Goal: Information Seeking & Learning: Find specific fact

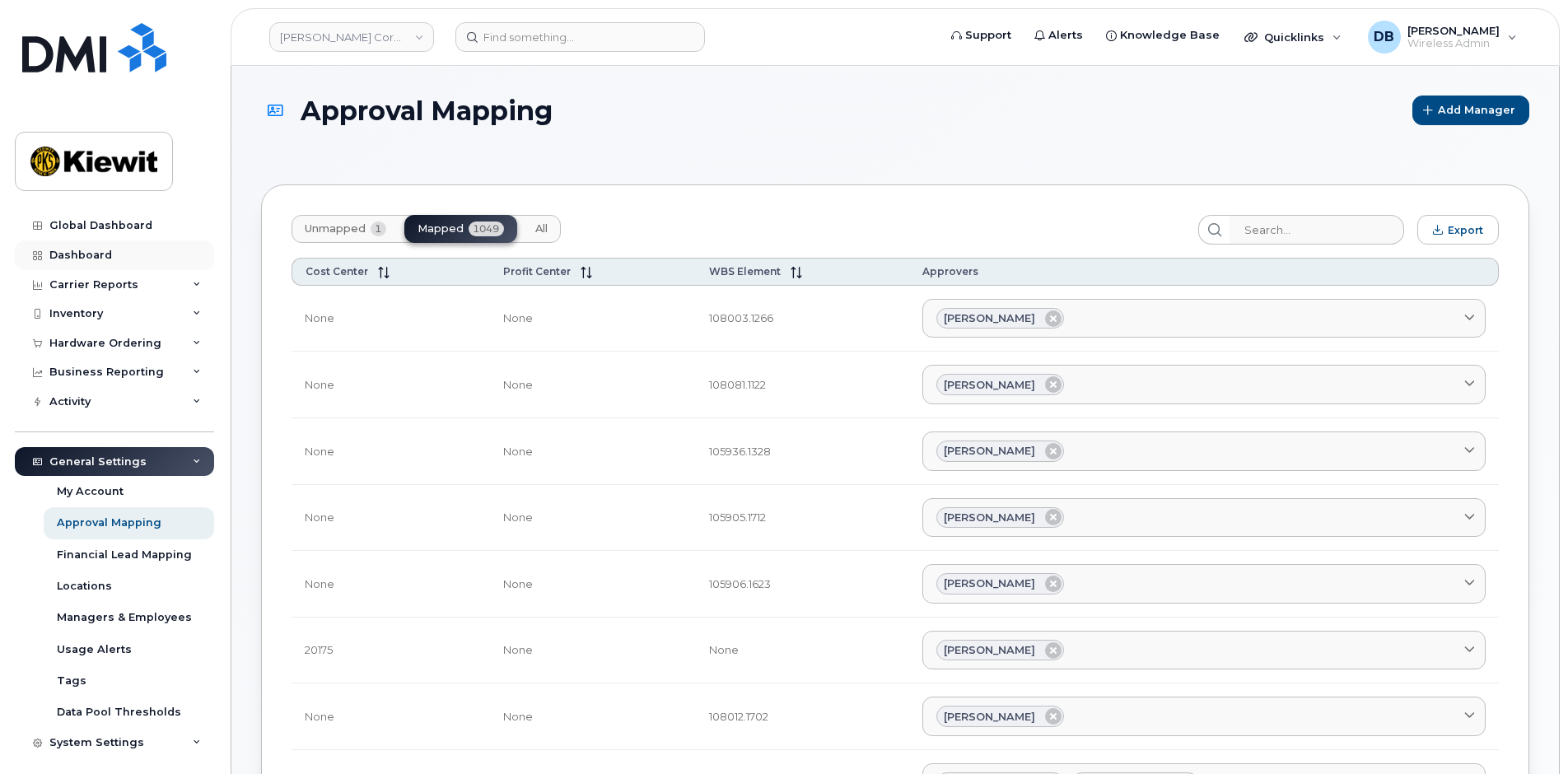
scroll to position [37, 0]
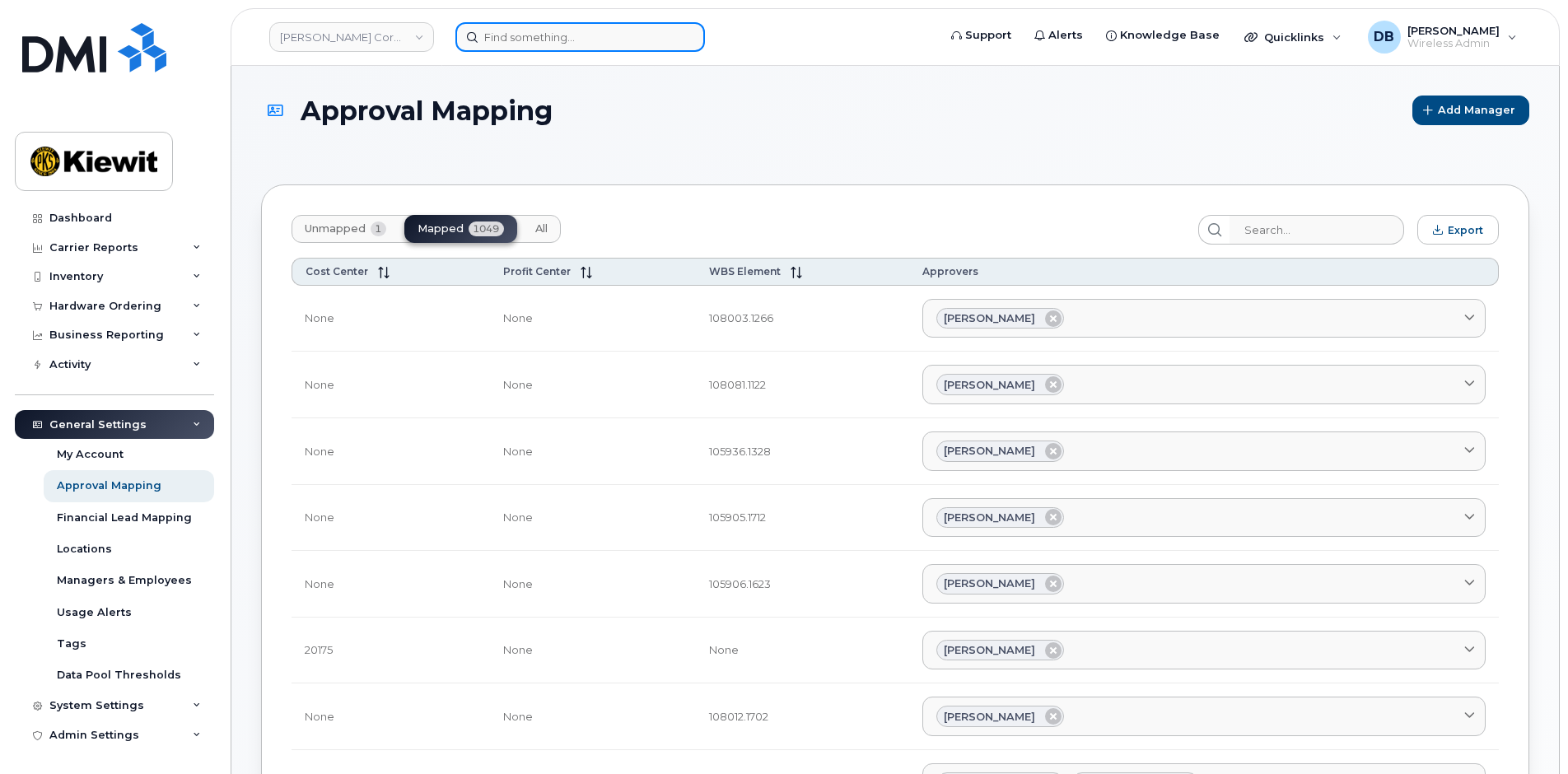
click at [538, 34] on input at bounding box center [580, 37] width 250 height 30
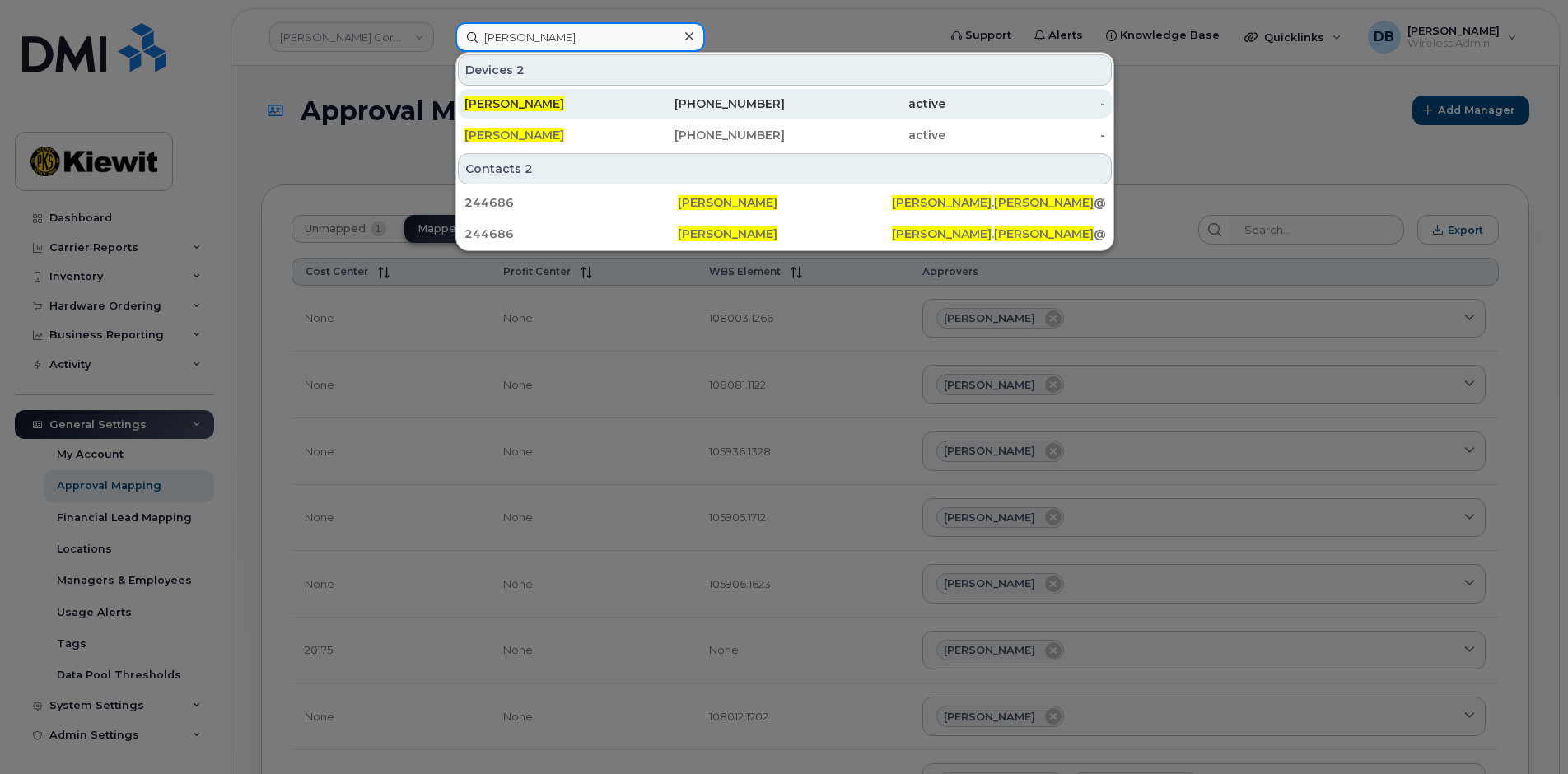
type input "[PERSON_NAME]"
click at [501, 98] on span "[PERSON_NAME]" at bounding box center [514, 104] width 100 height 15
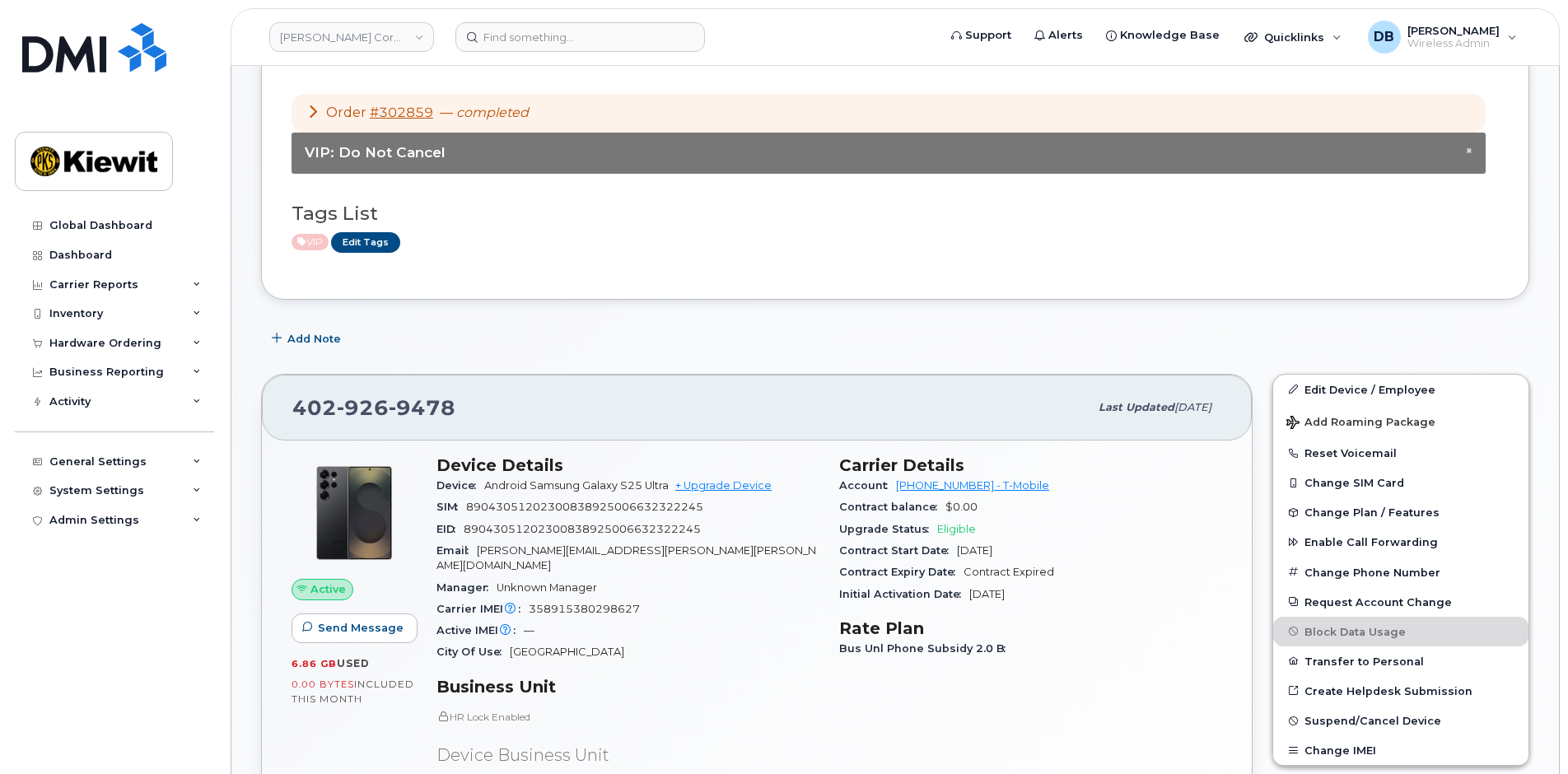
scroll to position [411, 0]
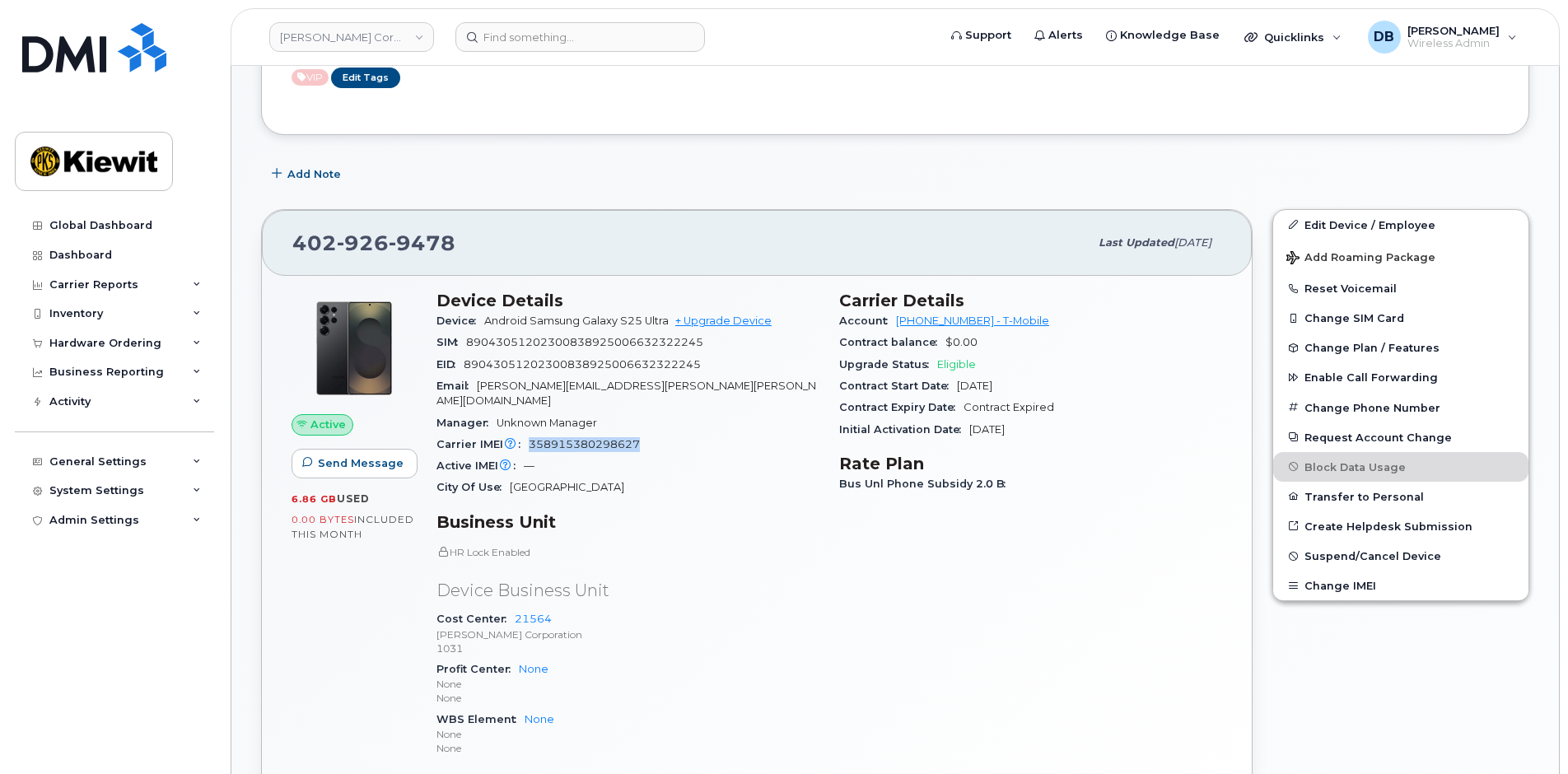
drag, startPoint x: 645, startPoint y: 426, endPoint x: 524, endPoint y: 433, distance: 121.2
click at [524, 434] on div "Carrier IMEI Carrier IMEI is reported during the last billing cycle or change o…" at bounding box center [628, 444] width 383 height 22
copy span "358915380298627"
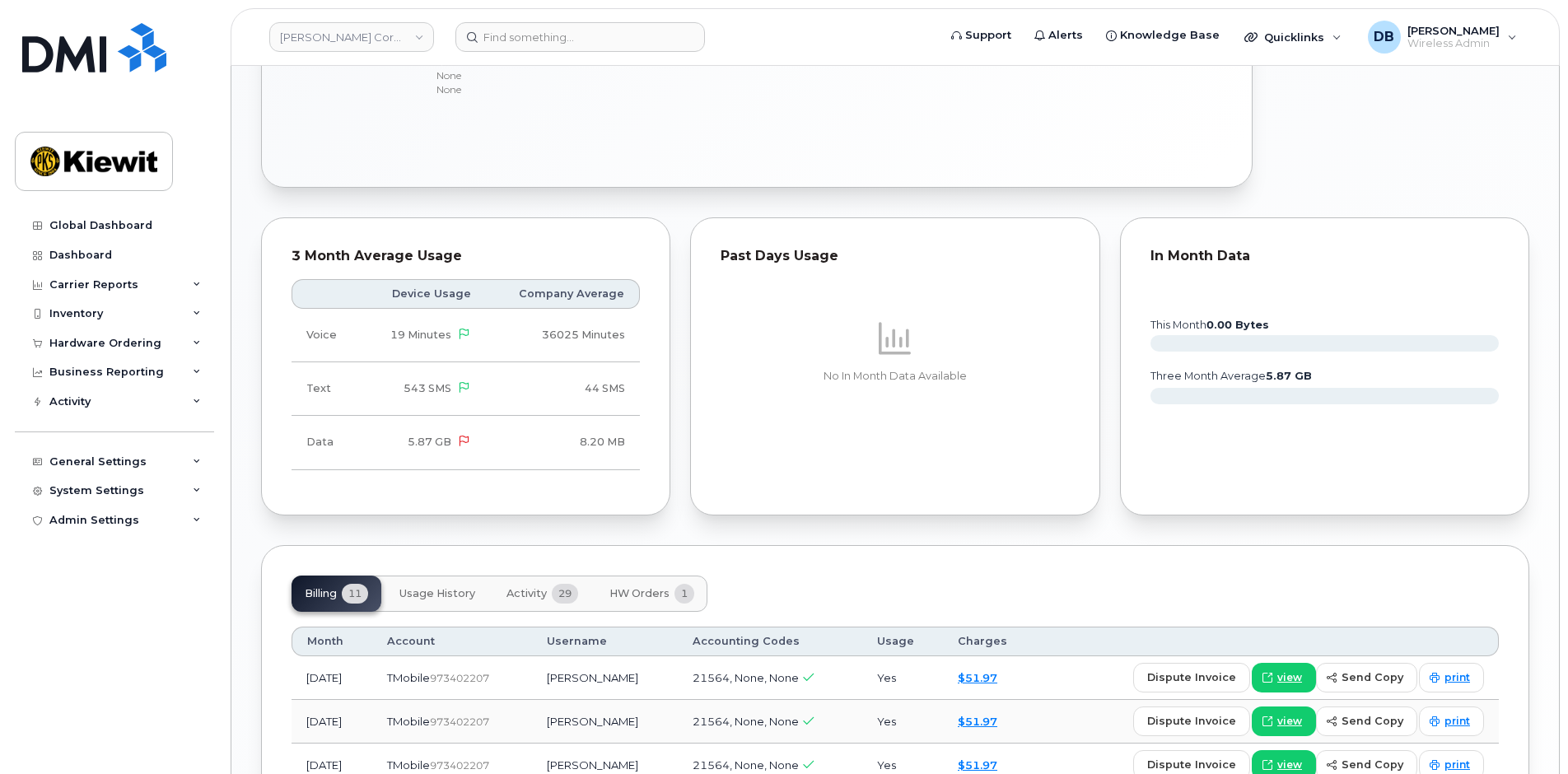
scroll to position [988, 0]
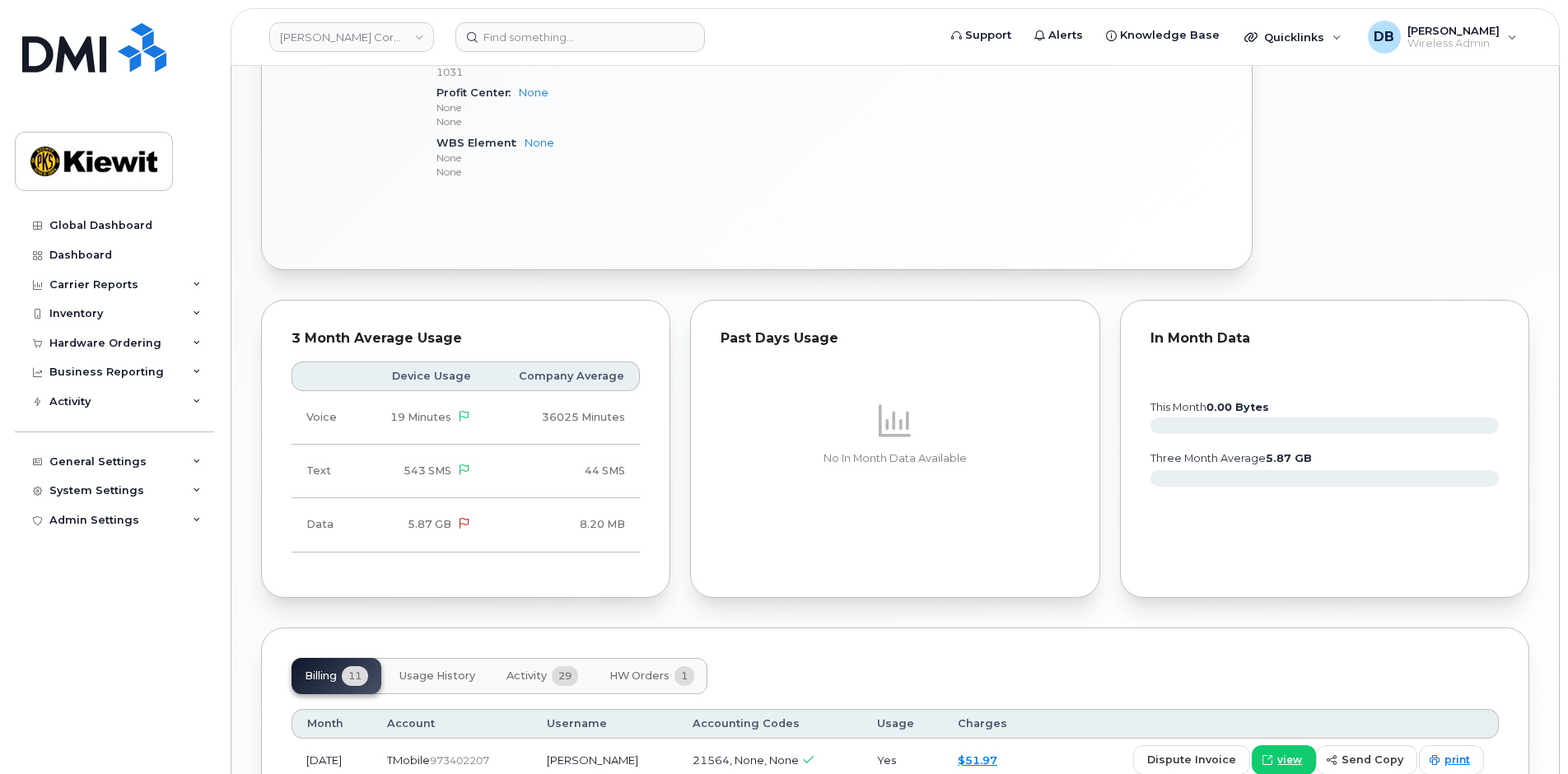
click at [643, 669] on span "HW Orders" at bounding box center [640, 676] width 60 height 13
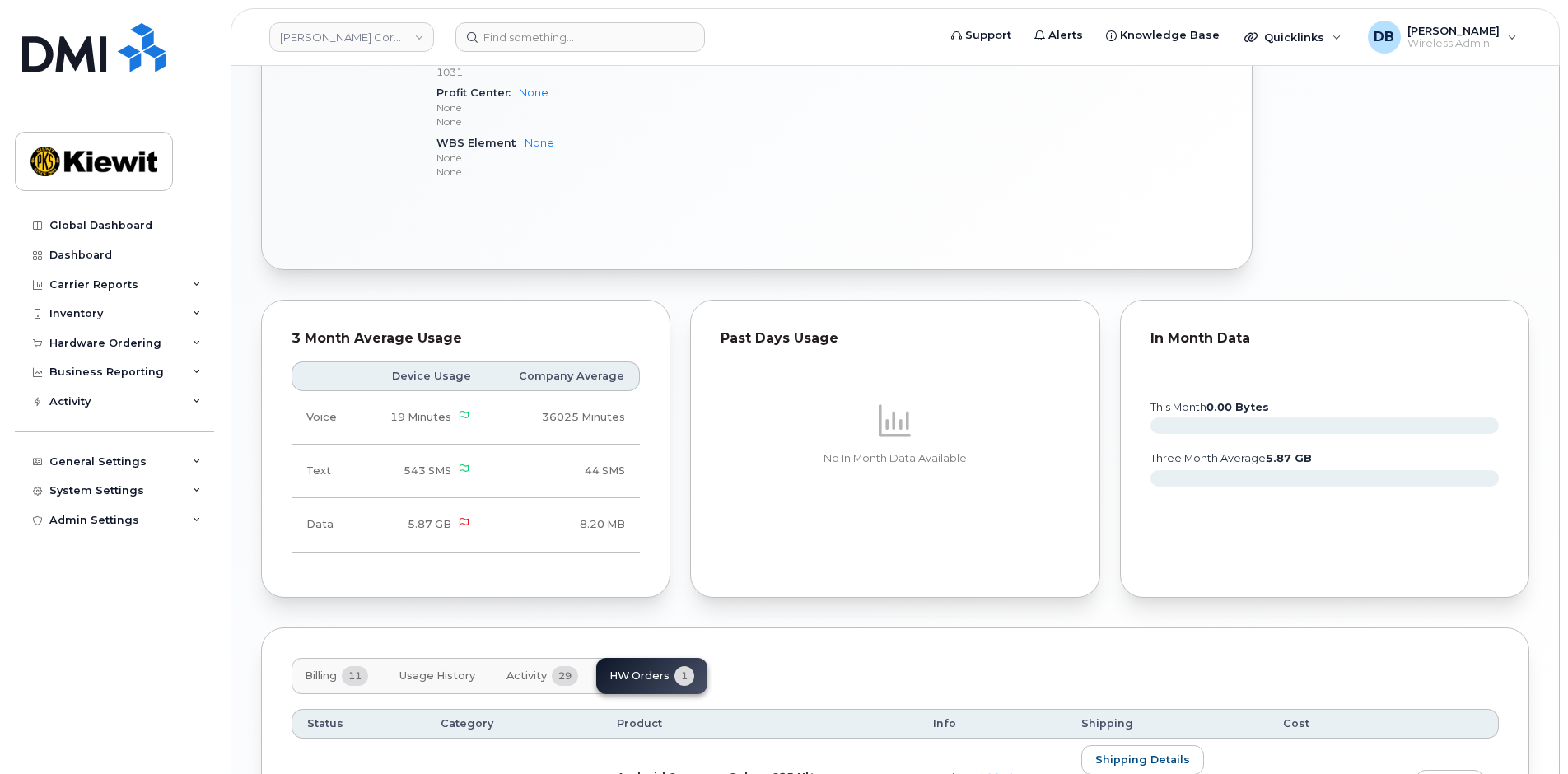
click at [312, 669] on span "Billing" at bounding box center [321, 676] width 32 height 13
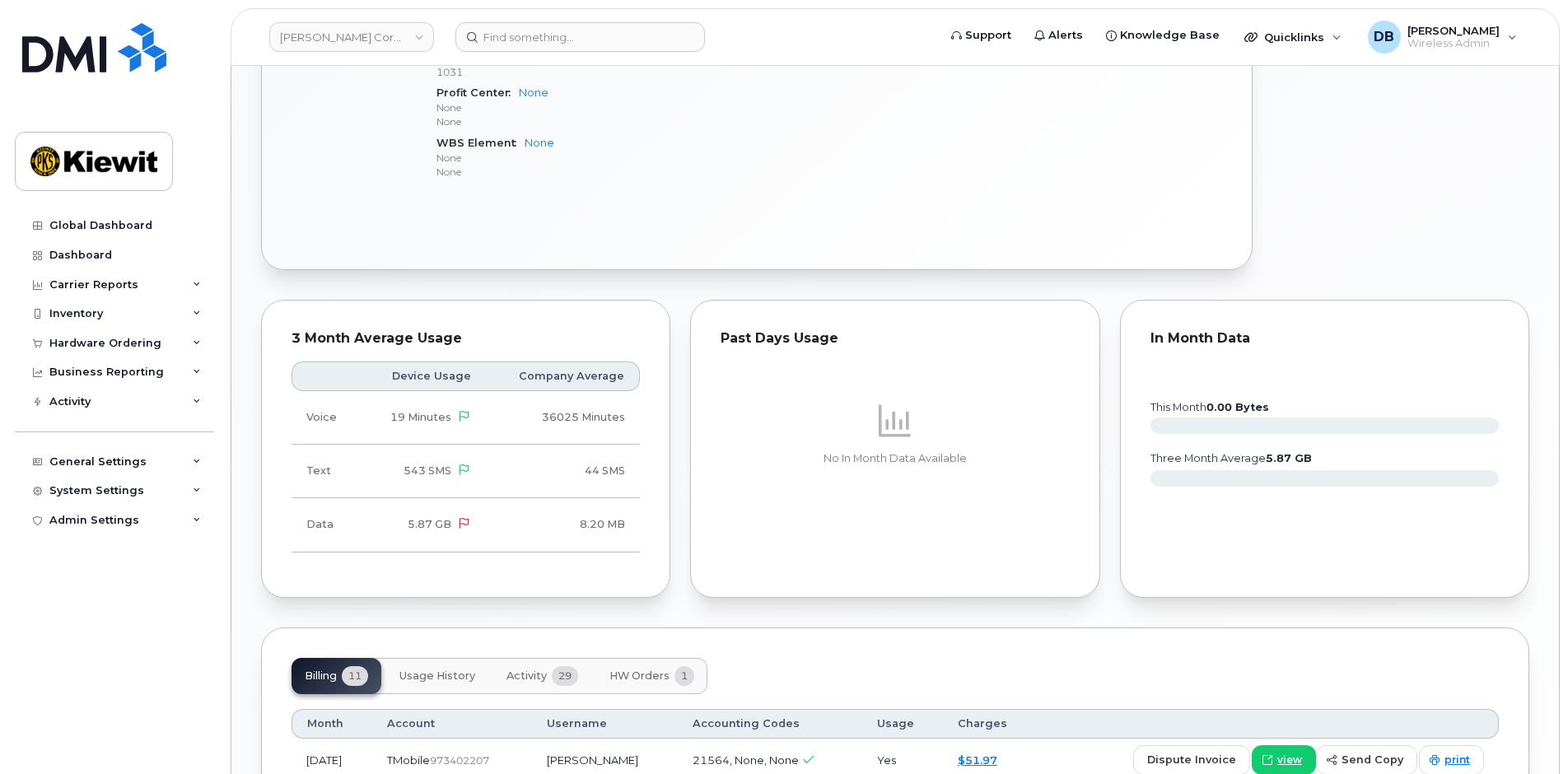
click at [683, 594] on div "Order #302859 — completed × VIP: Do Not Cancel Tags List VIP Edit Tags Add Note…" at bounding box center [895, 285] width 1268 height 1957
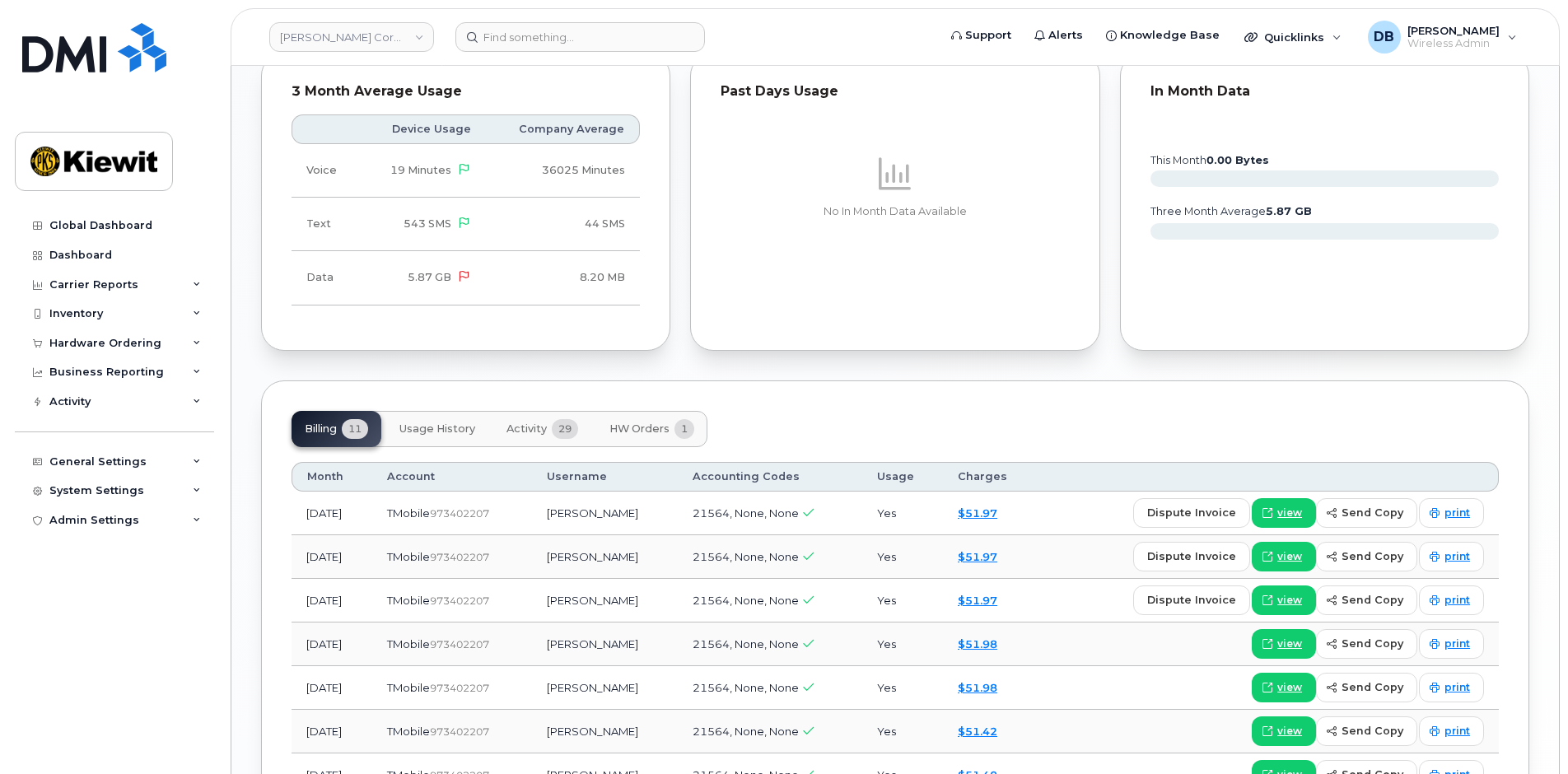
scroll to position [906, 0]
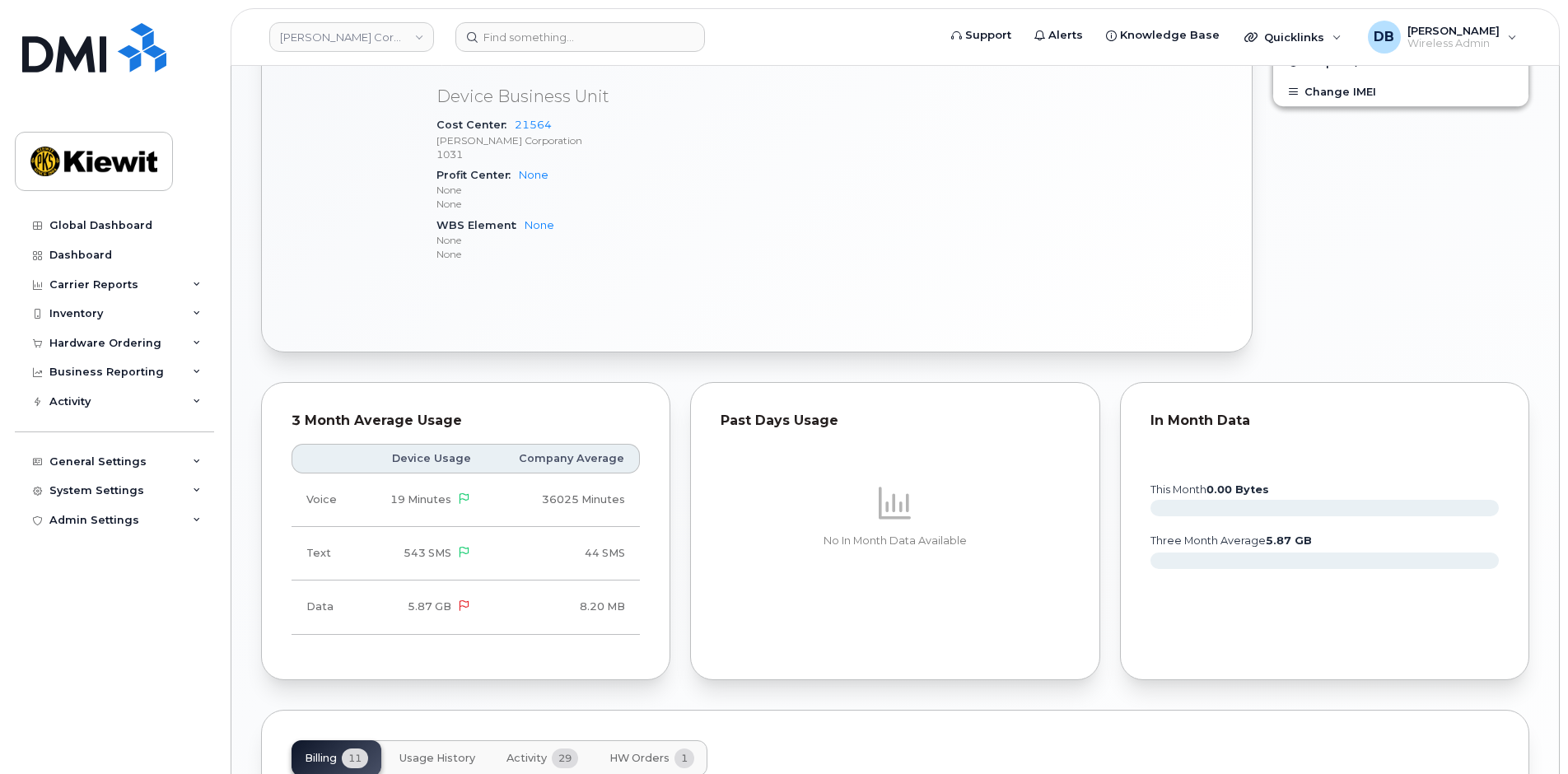
click at [1303, 265] on div "Edit Device / Employee Add Roaming Package Reset Voicemail Change SIM Card Chan…" at bounding box center [1401, 34] width 277 height 657
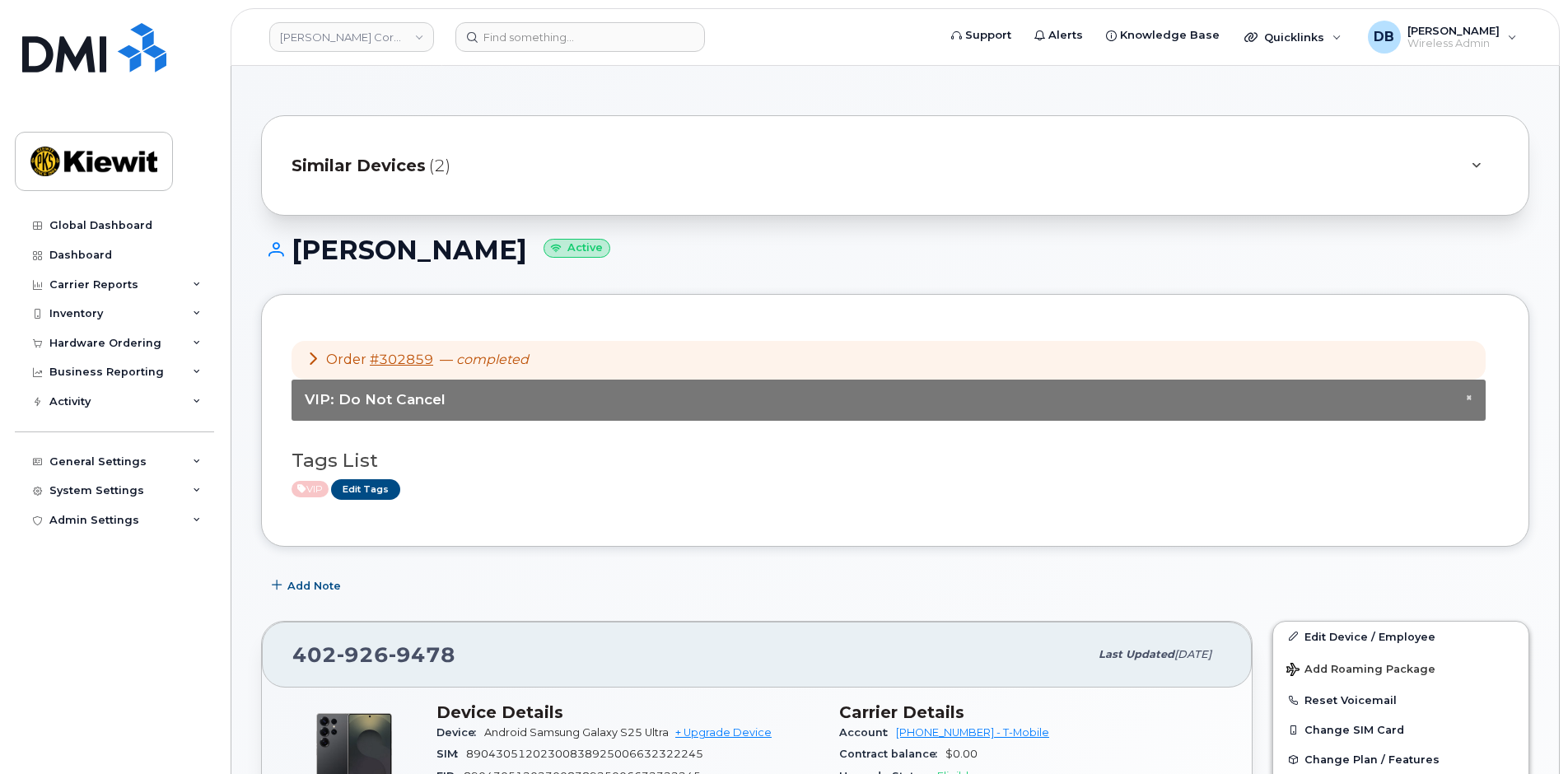
scroll to position [247, 0]
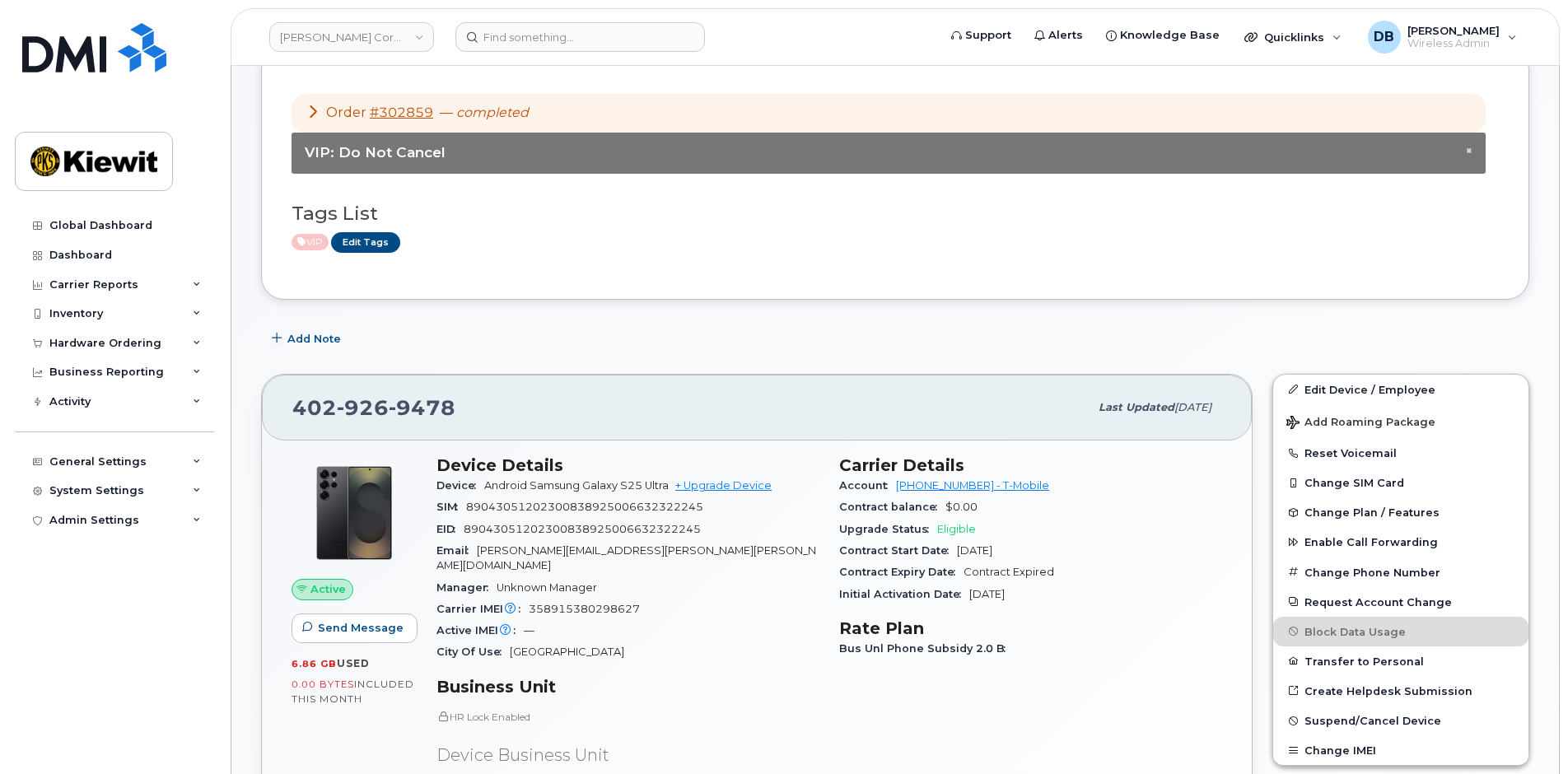
click at [839, 327] on div "Add Note" at bounding box center [895, 339] width 1268 height 30
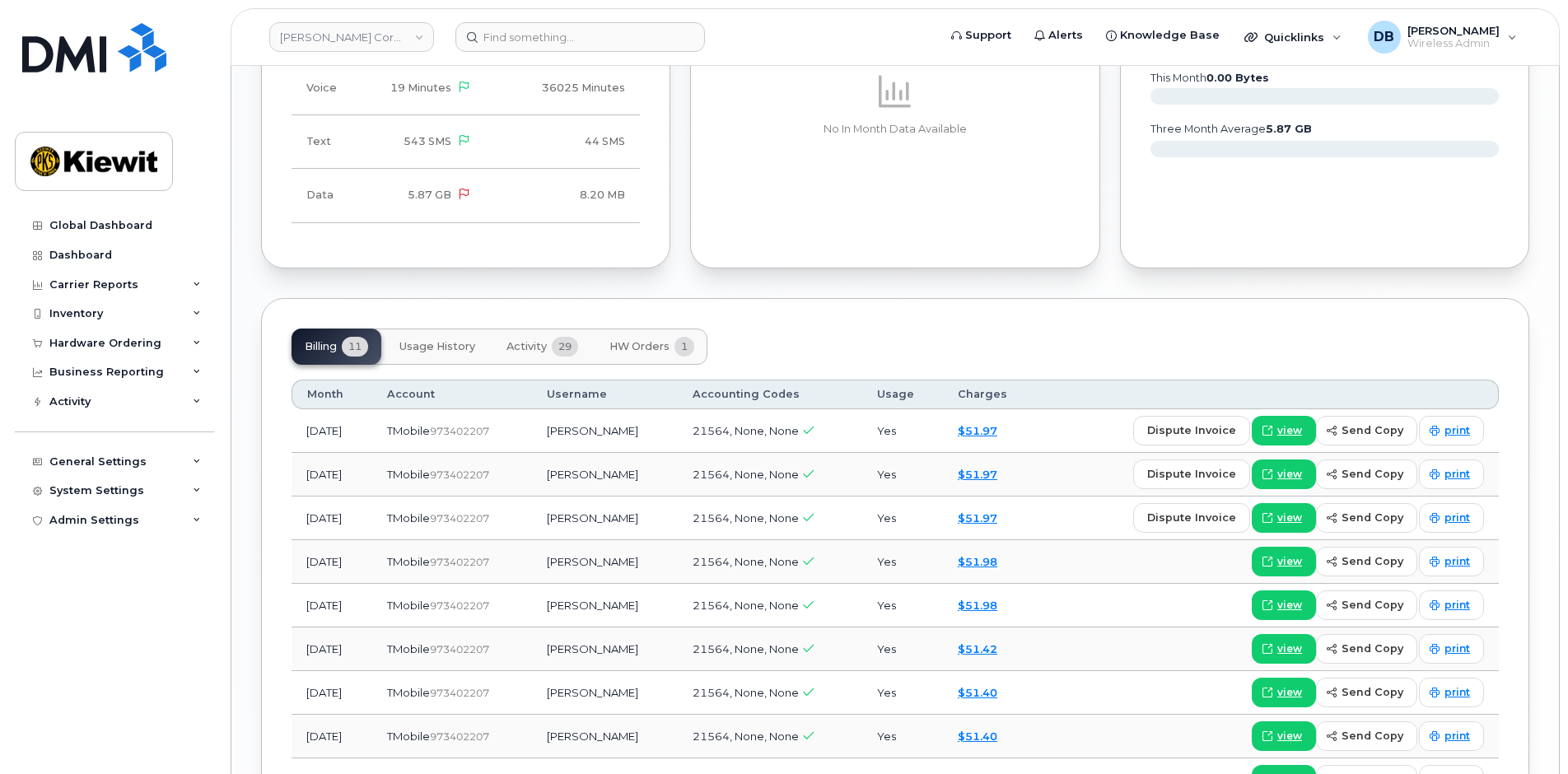
scroll to position [1399, 0]
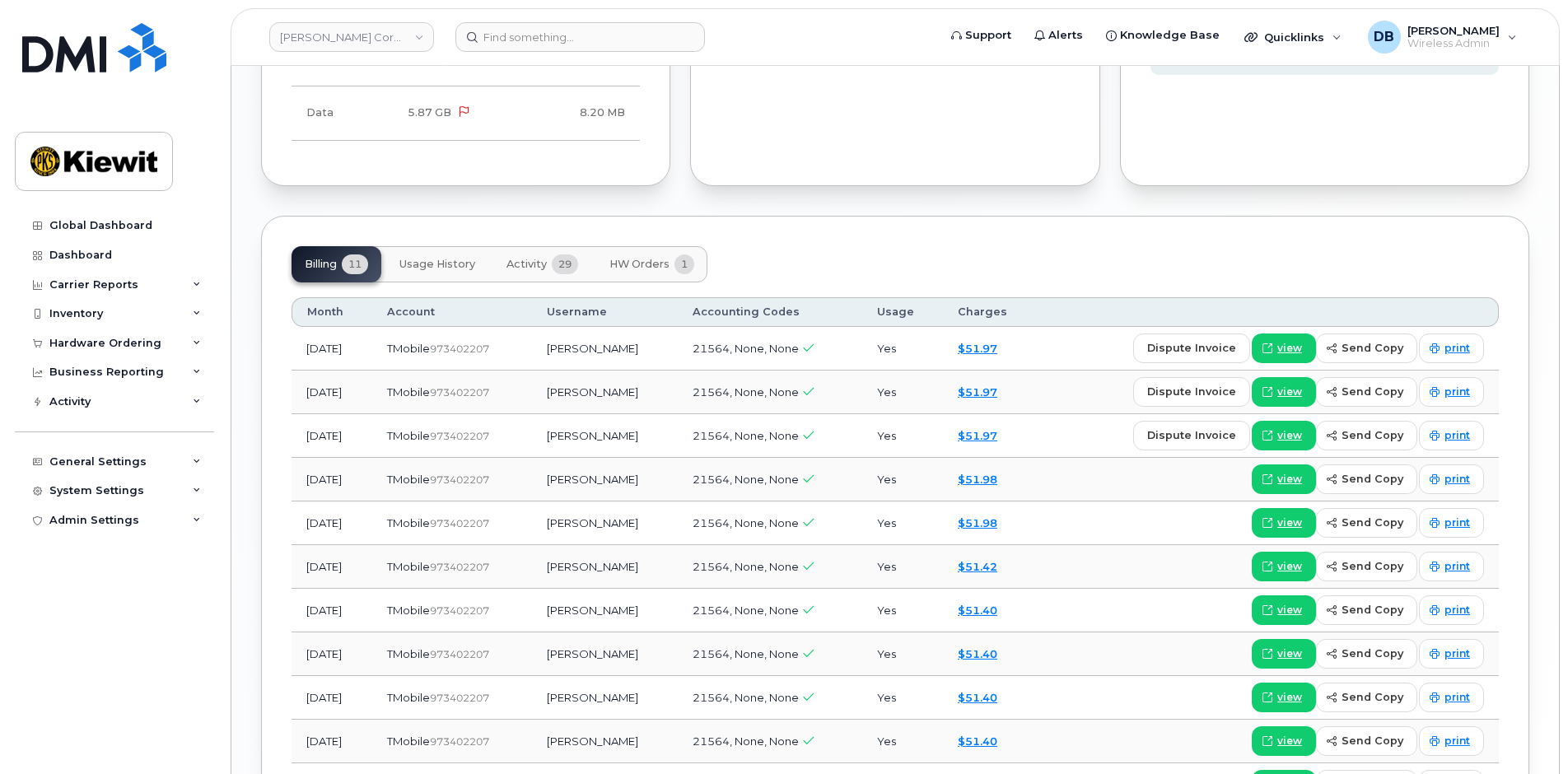
click at [870, 253] on div "Billing 11 Usage History Activity 29 HW Orders 1" at bounding box center [895, 264] width 1207 height 36
click at [655, 258] on span "HW Orders" at bounding box center [640, 265] width 60 height 13
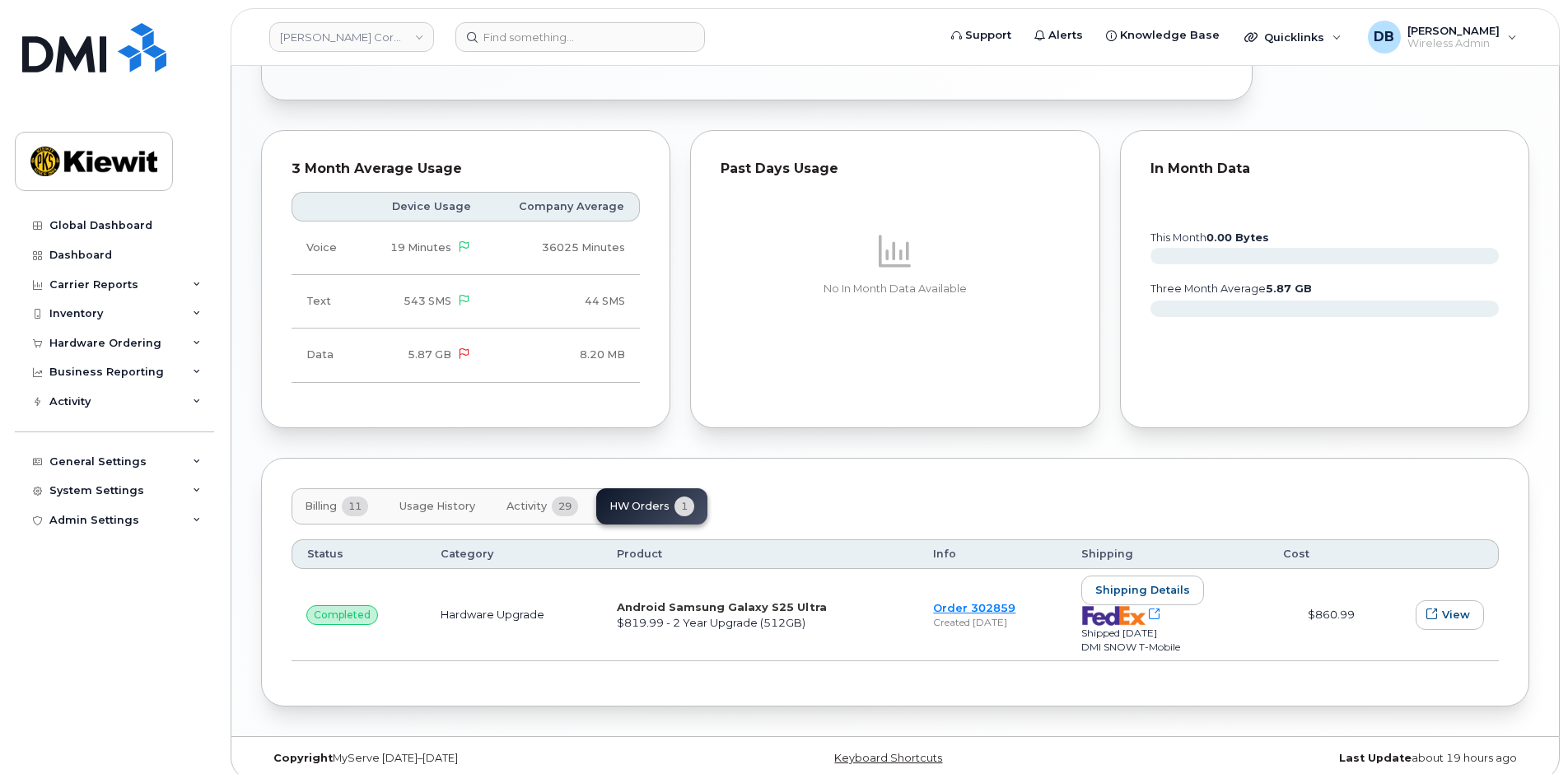
click at [313, 498] on button "Billing 11" at bounding box center [337, 506] width 90 height 36
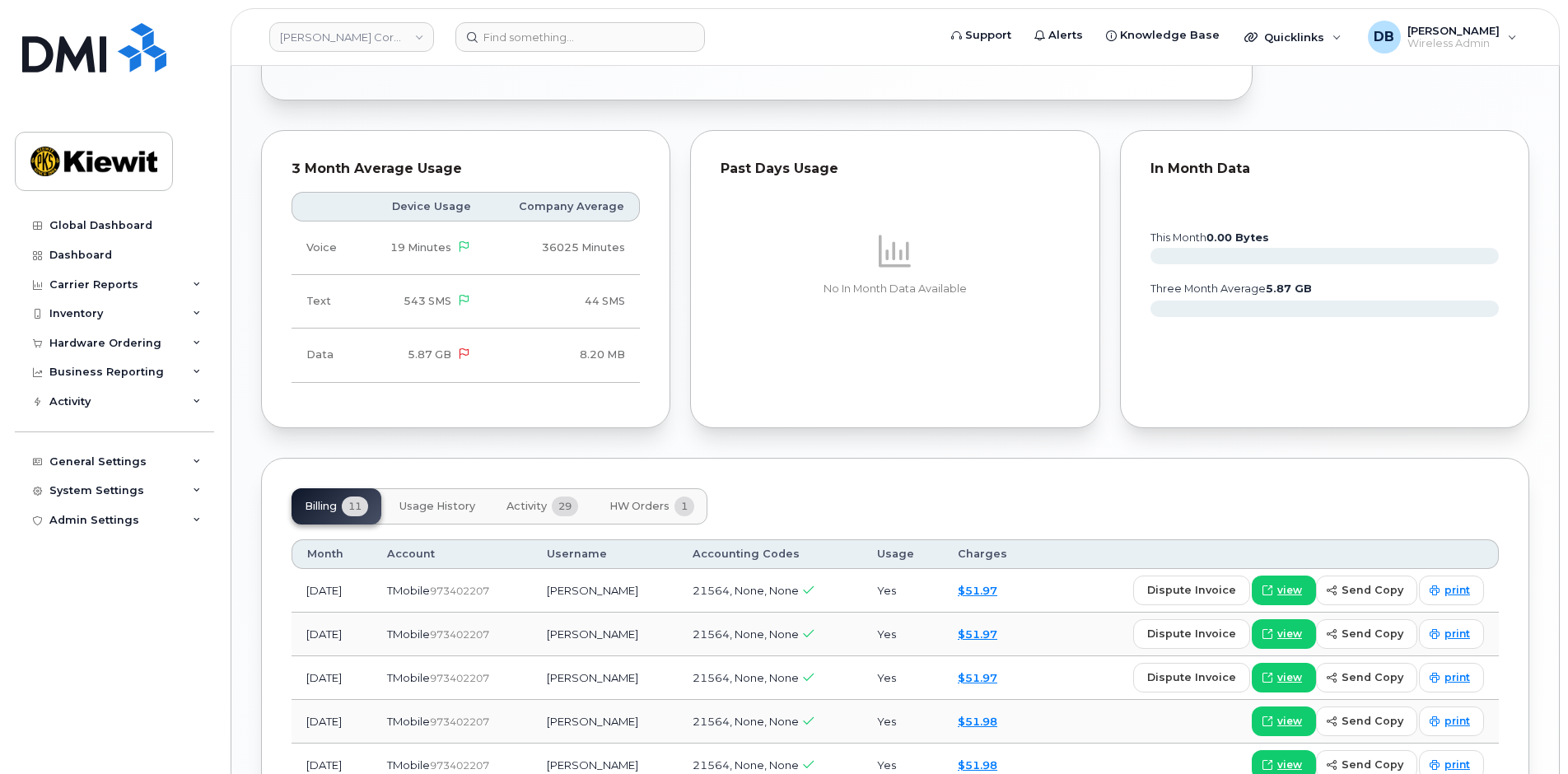
click at [689, 427] on div "Order #302859 — completed × VIP: Do Not Cancel Tags List VIP Edit Tags Add Note…" at bounding box center [895, 115] width 1268 height 1957
click at [695, 425] on div "Order #302859 — completed × VIP: Do Not Cancel Tags List VIP Edit Tags Add Note…" at bounding box center [895, 115] width 1268 height 1957
drag, startPoint x: 672, startPoint y: 417, endPoint x: 681, endPoint y: 426, distance: 12.7
click at [673, 417] on div "3 Month Average Usage Device Usage Company Average Voice 19 Minutes 36025 Minut…" at bounding box center [466, 280] width 429 height 318
click at [695, 425] on div "Order #302859 — completed × VIP: Do Not Cancel Tags List VIP Edit Tags Add Note…" at bounding box center [895, 115] width 1268 height 1957
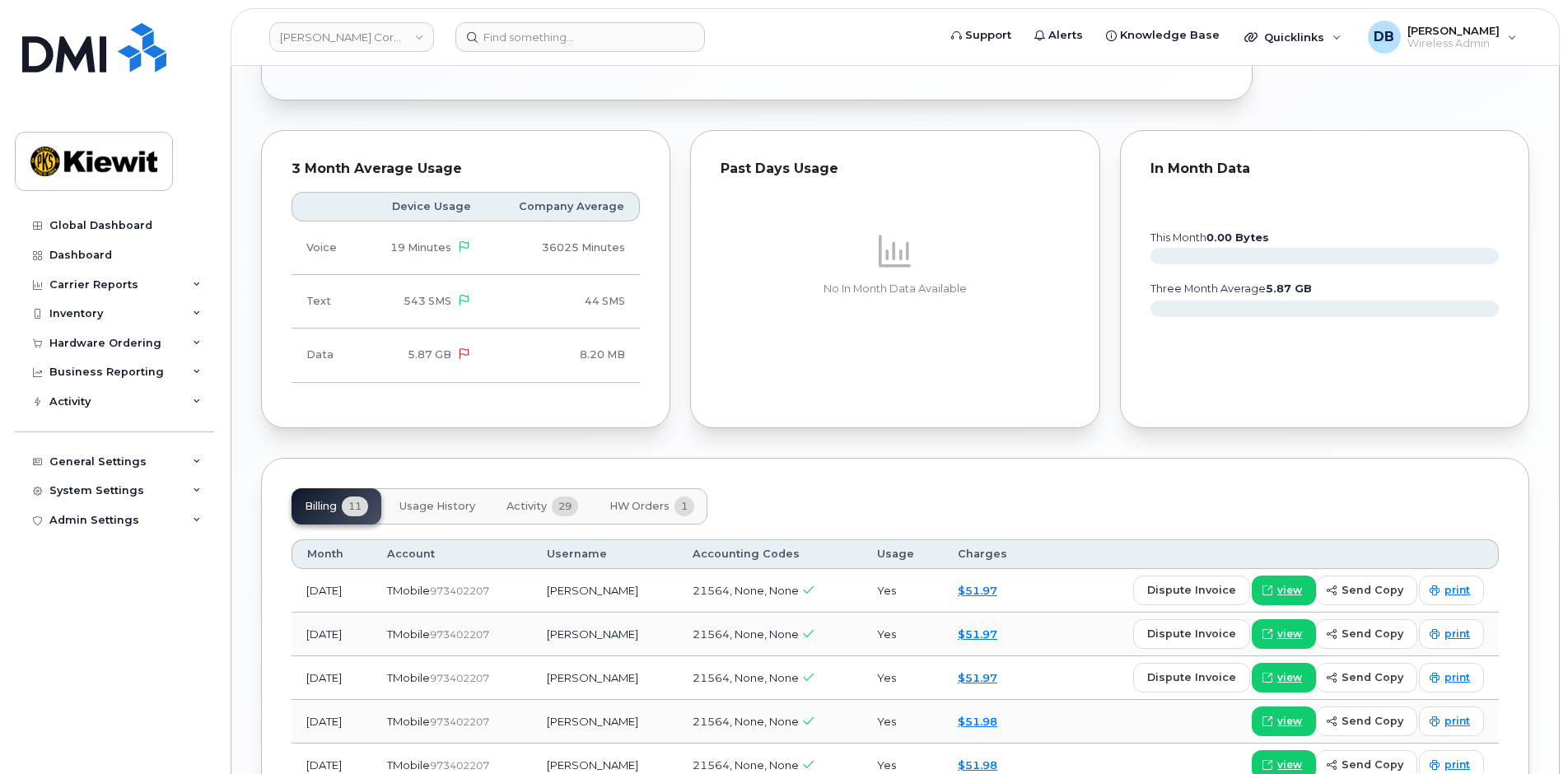
click at [678, 355] on div "3 Month Average Usage Device Usage Company Average Voice 19 Minutes 36025 Minut…" at bounding box center [466, 280] width 429 height 318
click at [678, 126] on div "3 Month Average Usage Device Usage Company Average Voice 19 Minutes 36025 Minut…" at bounding box center [466, 280] width 429 height 318
click at [682, 208] on div "Past Days Usage No In Month Data Available" at bounding box center [894, 280] width 429 height 318
click at [667, 431] on div "Order #302859 — completed × VIP: Do Not Cancel Tags List VIP Edit Tags Add Note…" at bounding box center [895, 115] width 1268 height 1957
click at [680, 226] on div "Past Days Usage No In Month Data Available" at bounding box center [894, 280] width 429 height 318
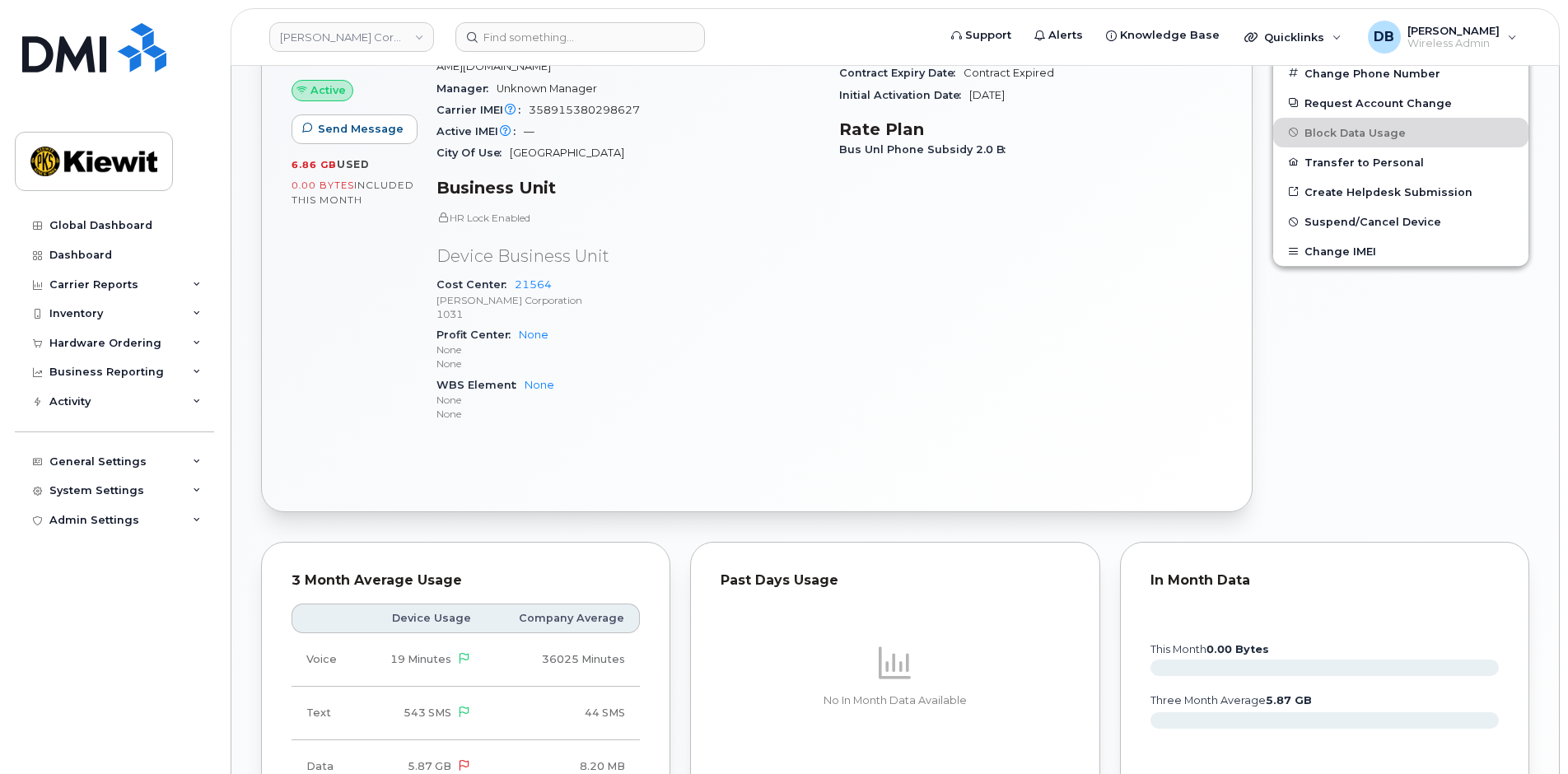
scroll to position [251, 0]
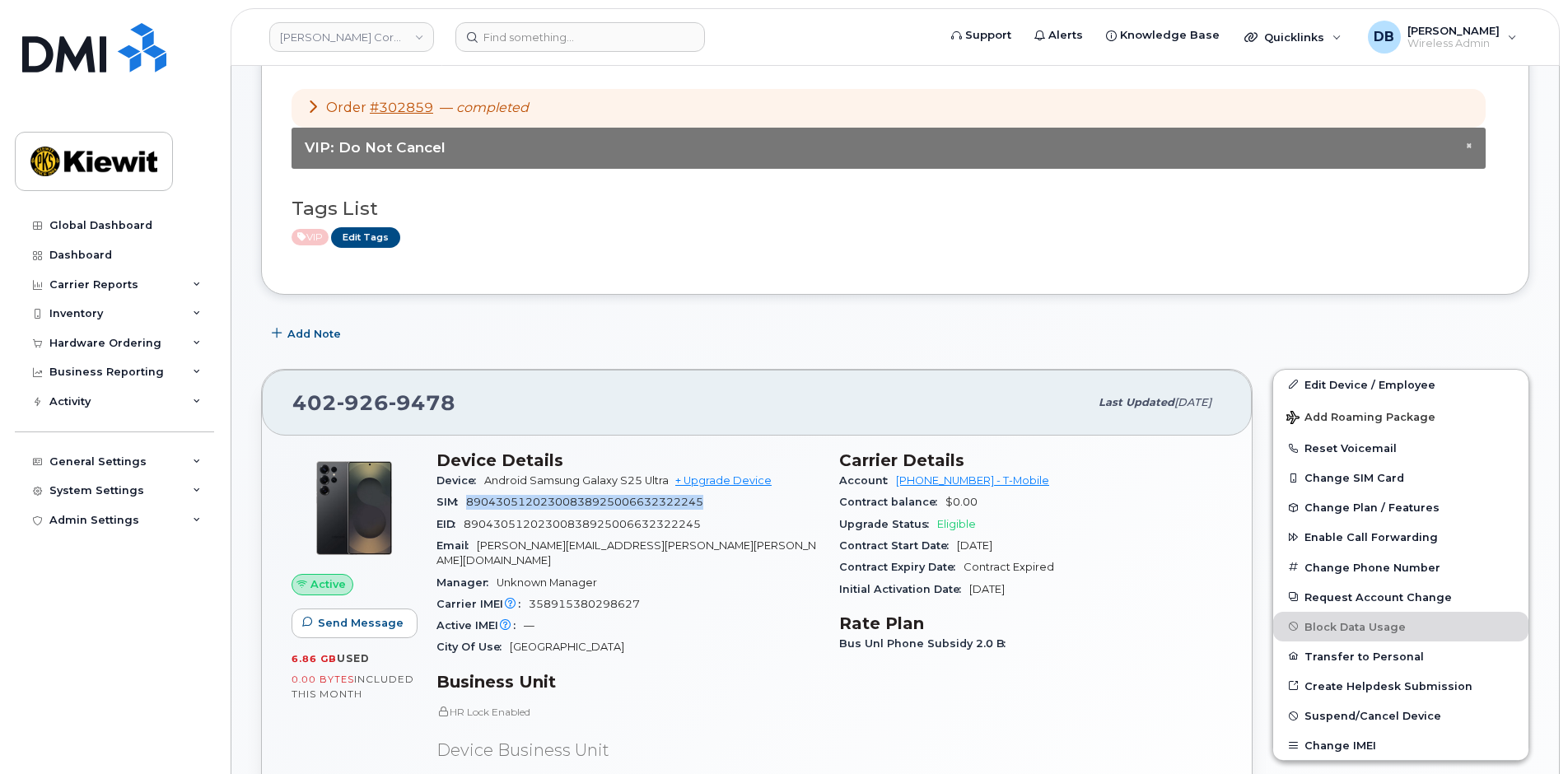
drag, startPoint x: 710, startPoint y: 502, endPoint x: 469, endPoint y: 498, distance: 241.0
click at [469, 498] on div "SIM 89043051202300838925006632322245" at bounding box center [628, 502] width 383 height 22
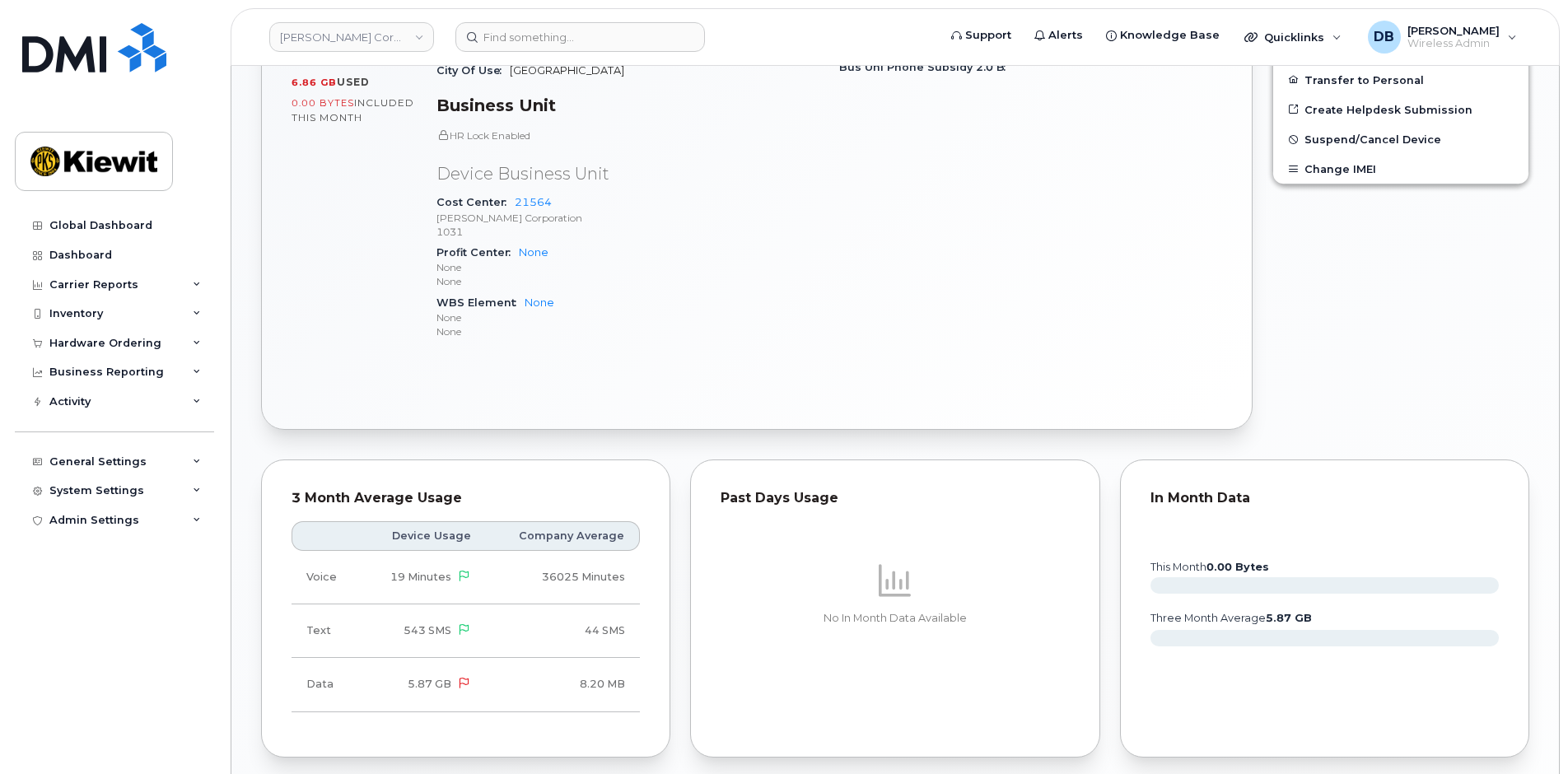
scroll to position [1240, 0]
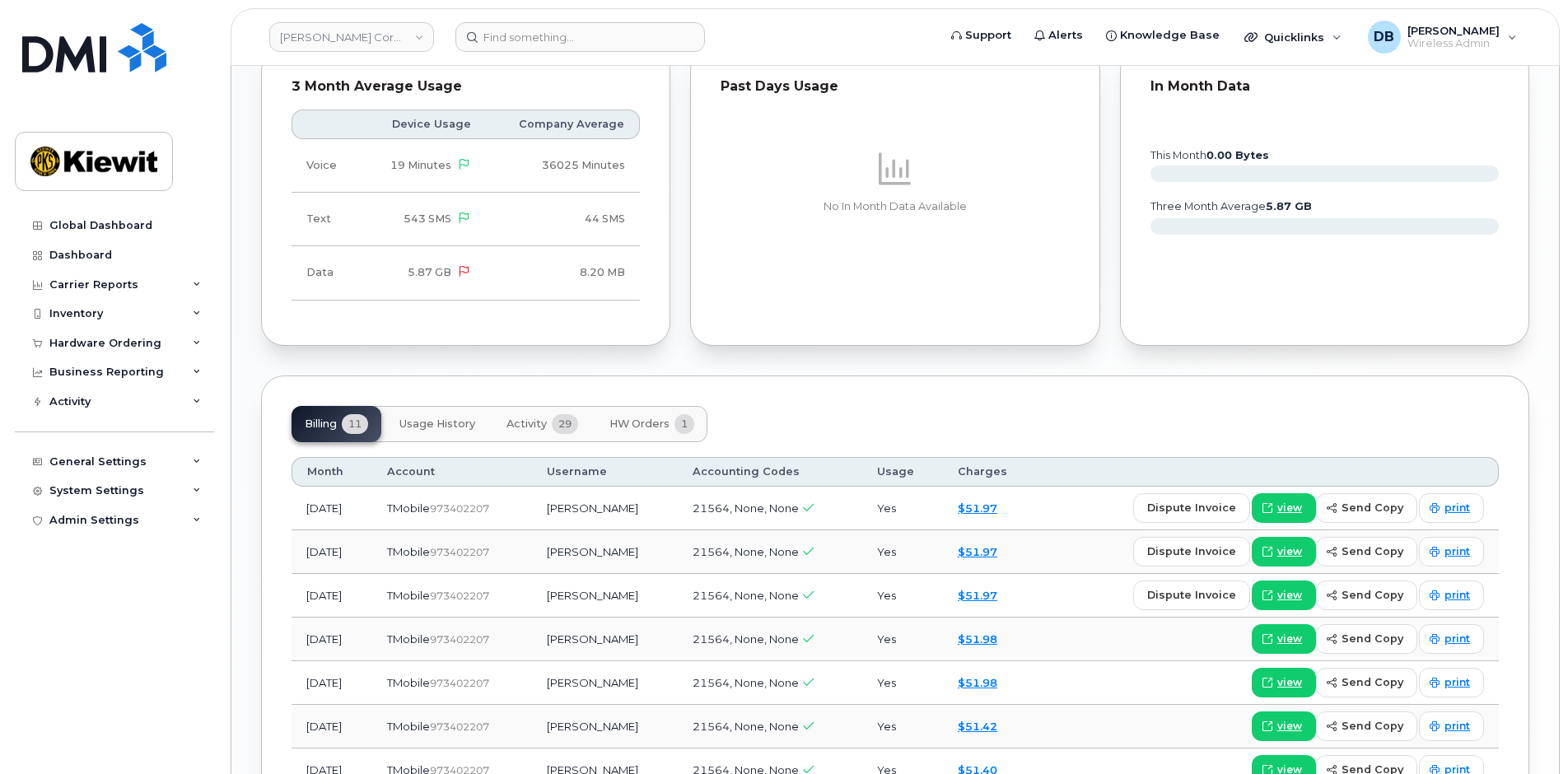
click at [672, 329] on div "3 Month Average Usage Device Usage Company Average Voice 19 Minutes 36025 Minut…" at bounding box center [466, 197] width 429 height 318
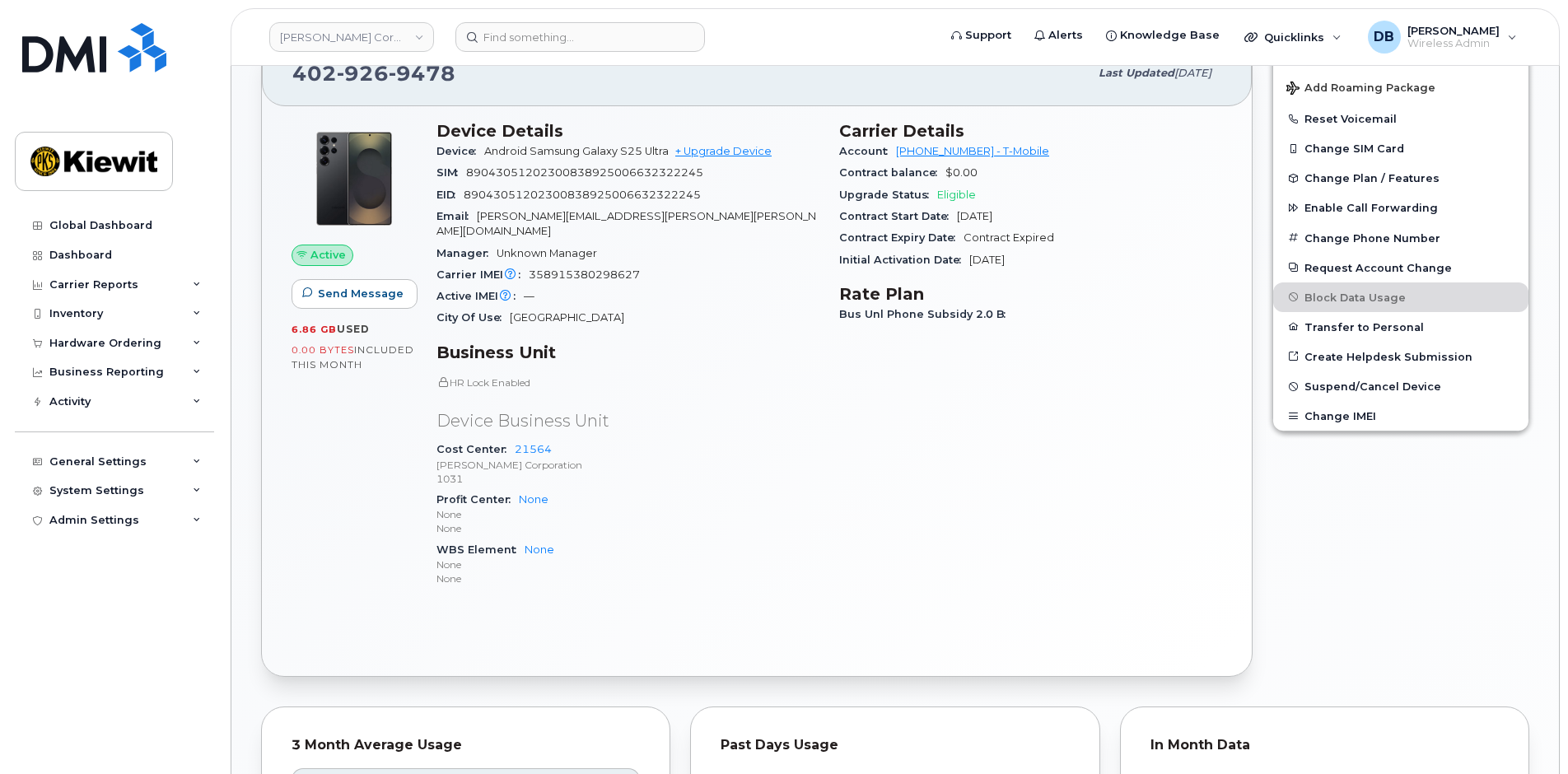
scroll to position [499, 0]
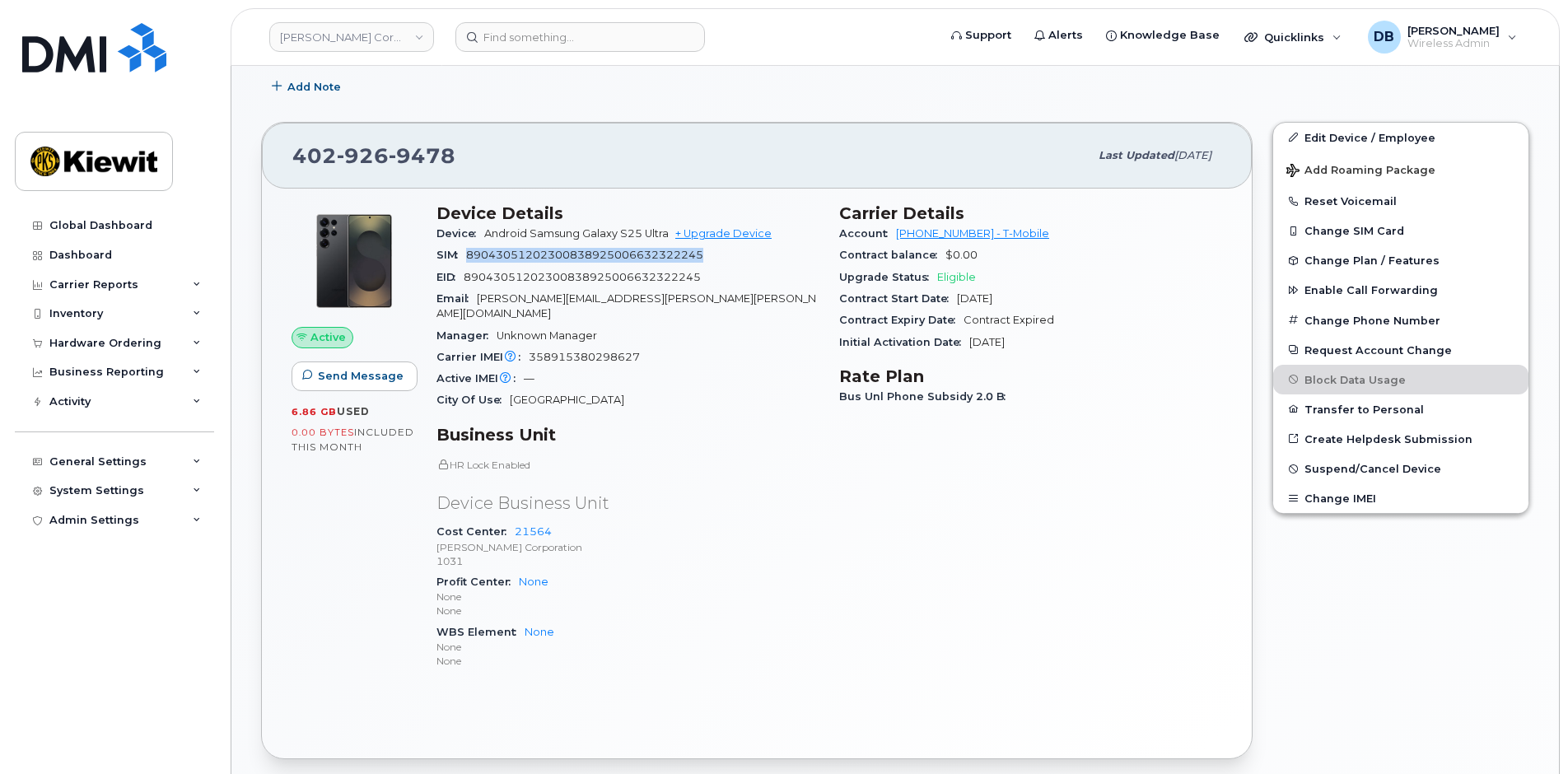
drag, startPoint x: 705, startPoint y: 251, endPoint x: 466, endPoint y: 261, distance: 239.2
click at [466, 261] on div "SIM 89043051202300838925006632322245" at bounding box center [628, 255] width 383 height 22
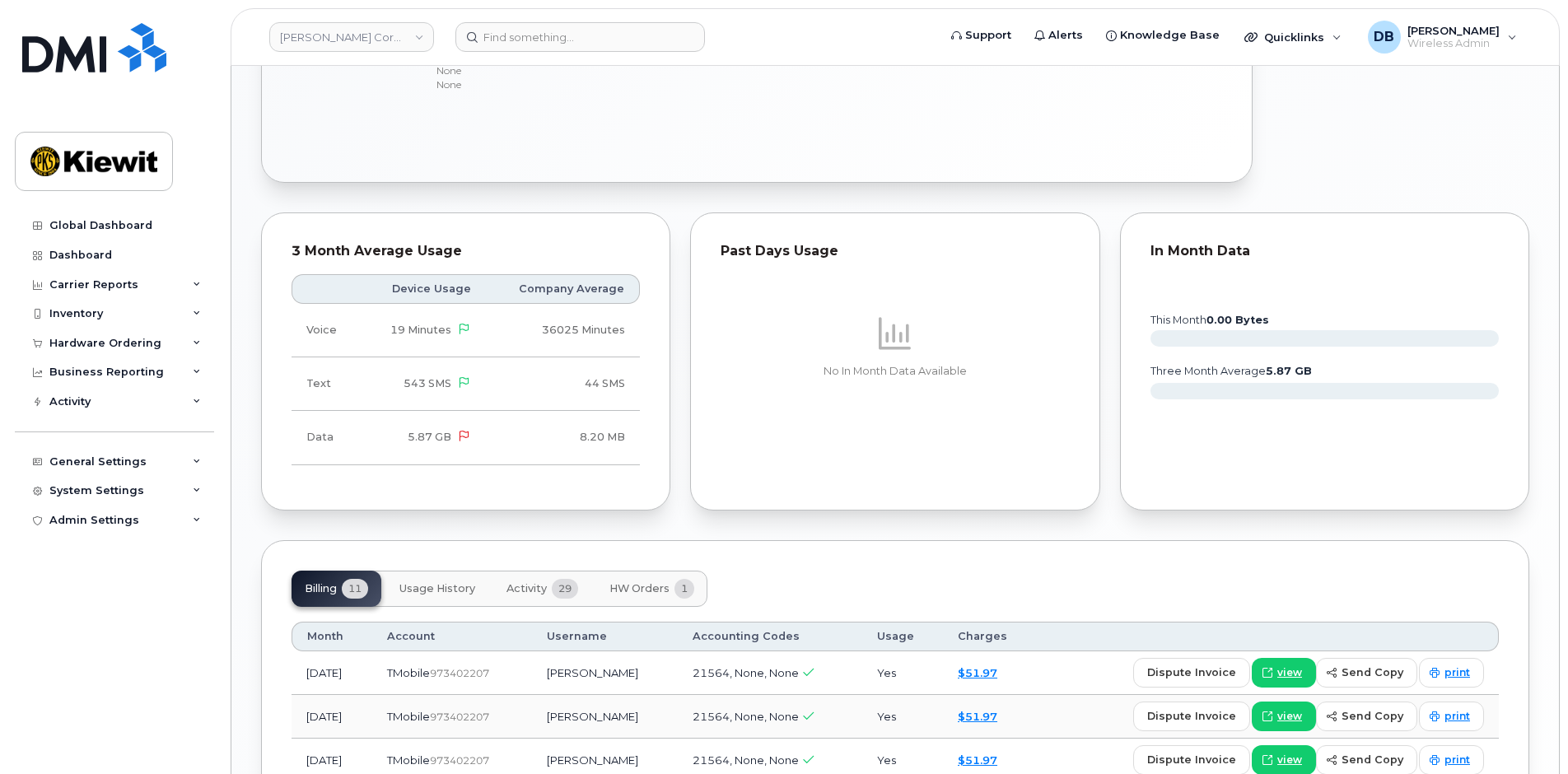
scroll to position [1404, 0]
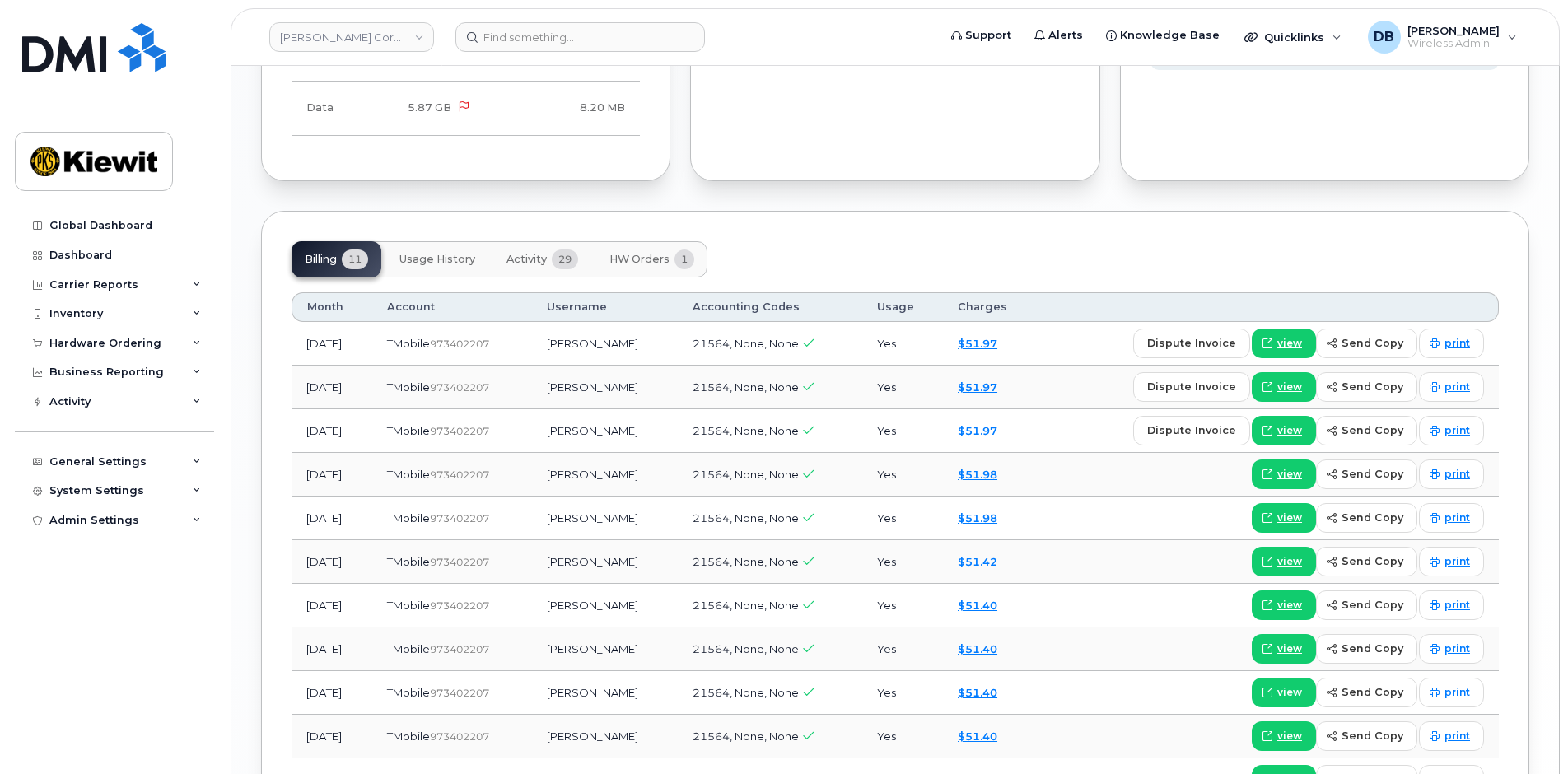
click at [680, 165] on div "Past Days Usage No In Month Data Available" at bounding box center [894, 32] width 429 height 318
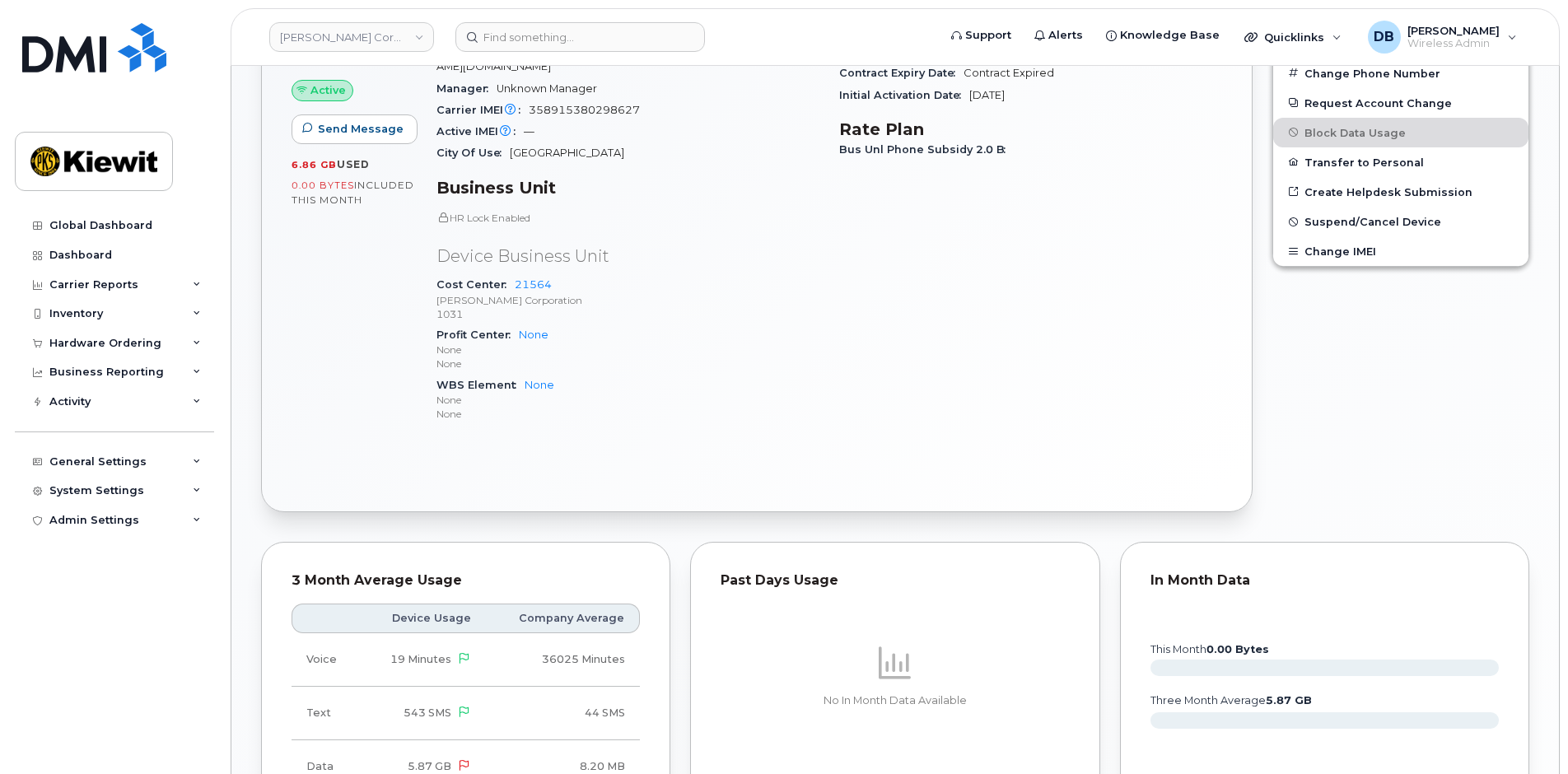
scroll to position [1157, 0]
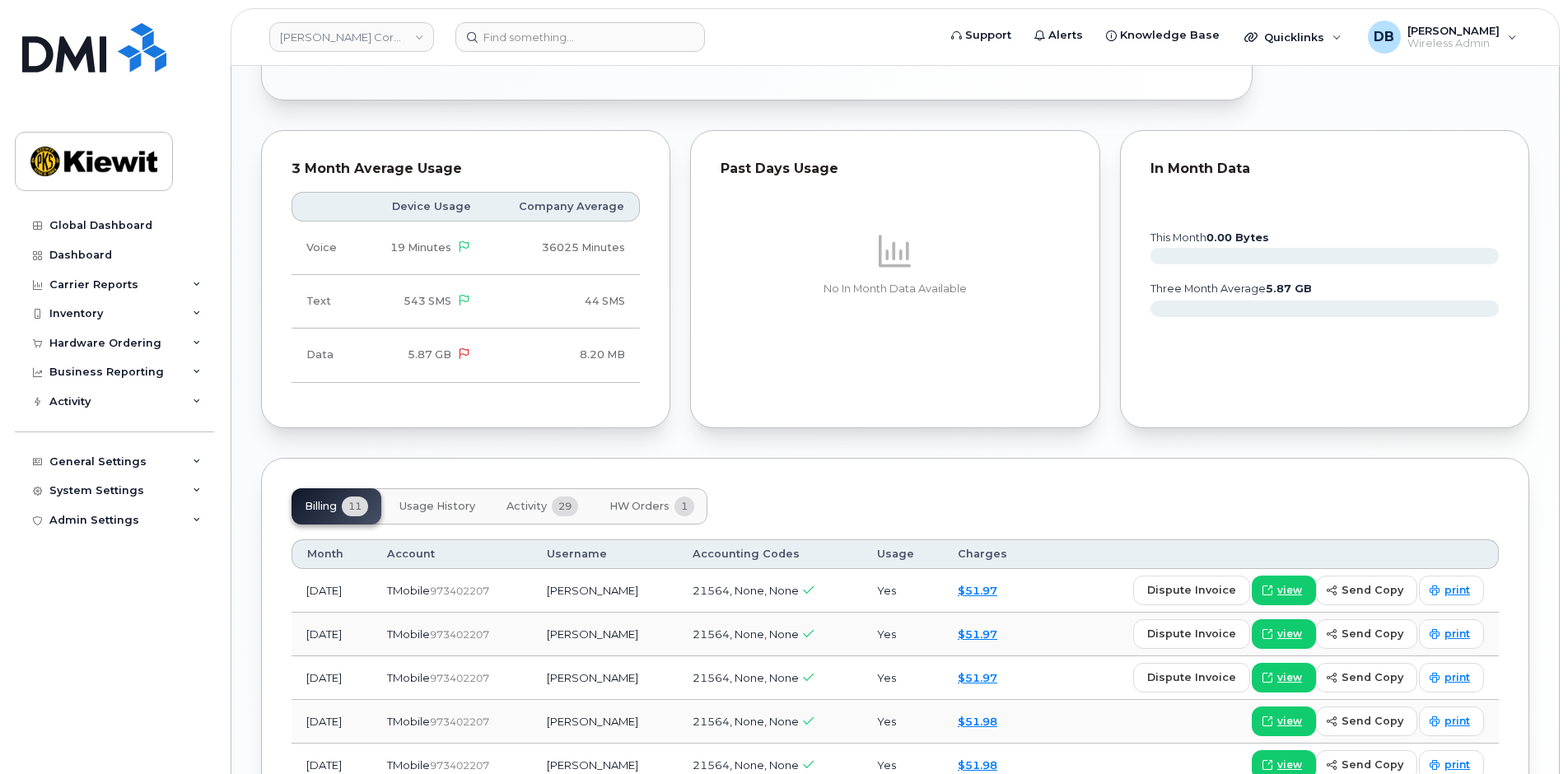
click at [680, 262] on div "3 Month Average Usage Device Usage Company Average Voice 19 Minutes 36025 Minut…" at bounding box center [466, 280] width 429 height 318
click at [1300, 121] on div "In Month Data this month 0.00 Bytes three month average 5.87 GB" at bounding box center [1324, 280] width 429 height 318
click at [1107, 369] on div "Past Days Usage No In Month Data Available" at bounding box center [894, 280] width 429 height 318
click at [1117, 417] on div "In Month Data this month 0.00 Bytes three month average 5.87 GB" at bounding box center [1324, 280] width 429 height 318
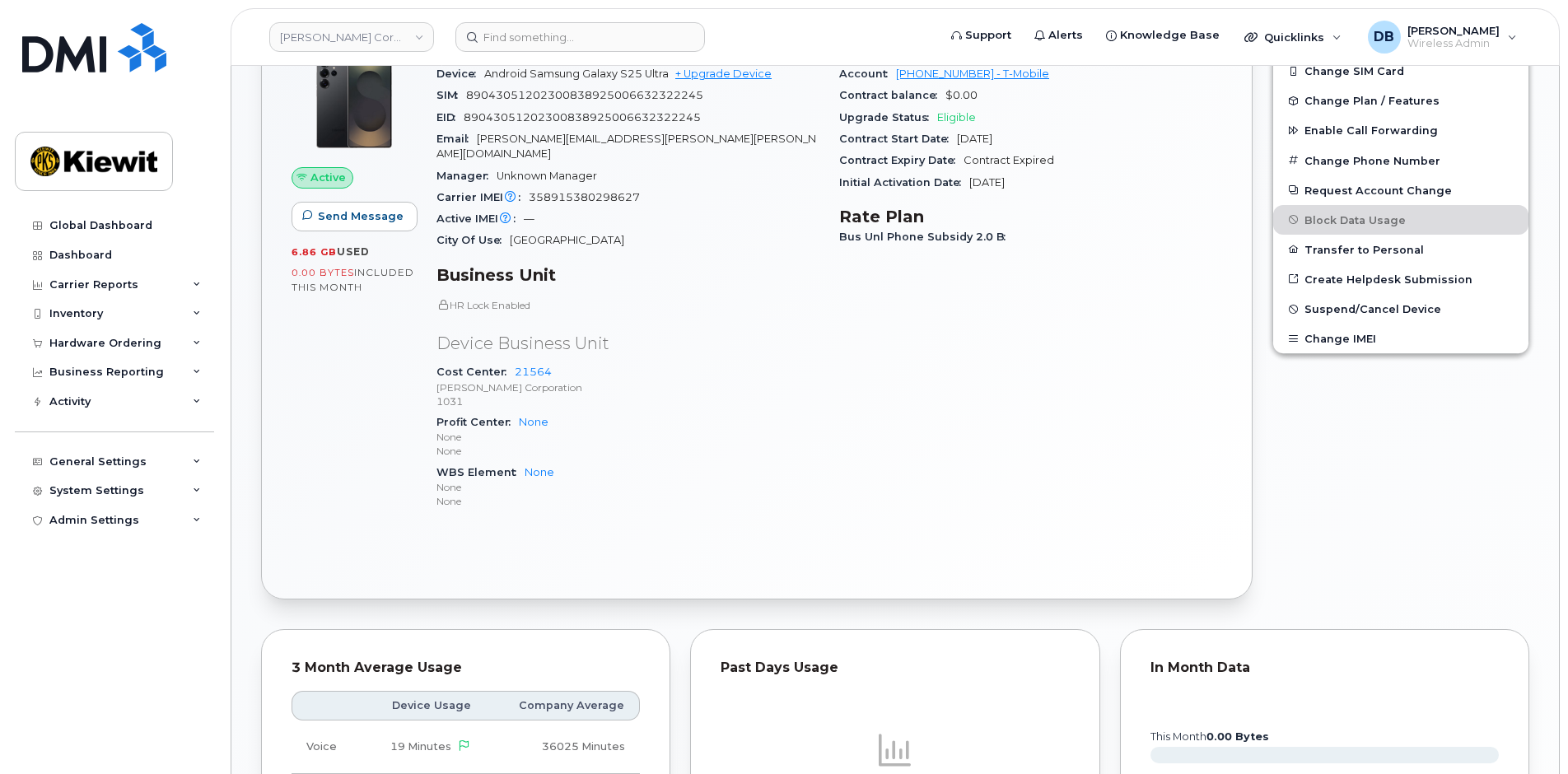
scroll to position [1070, 0]
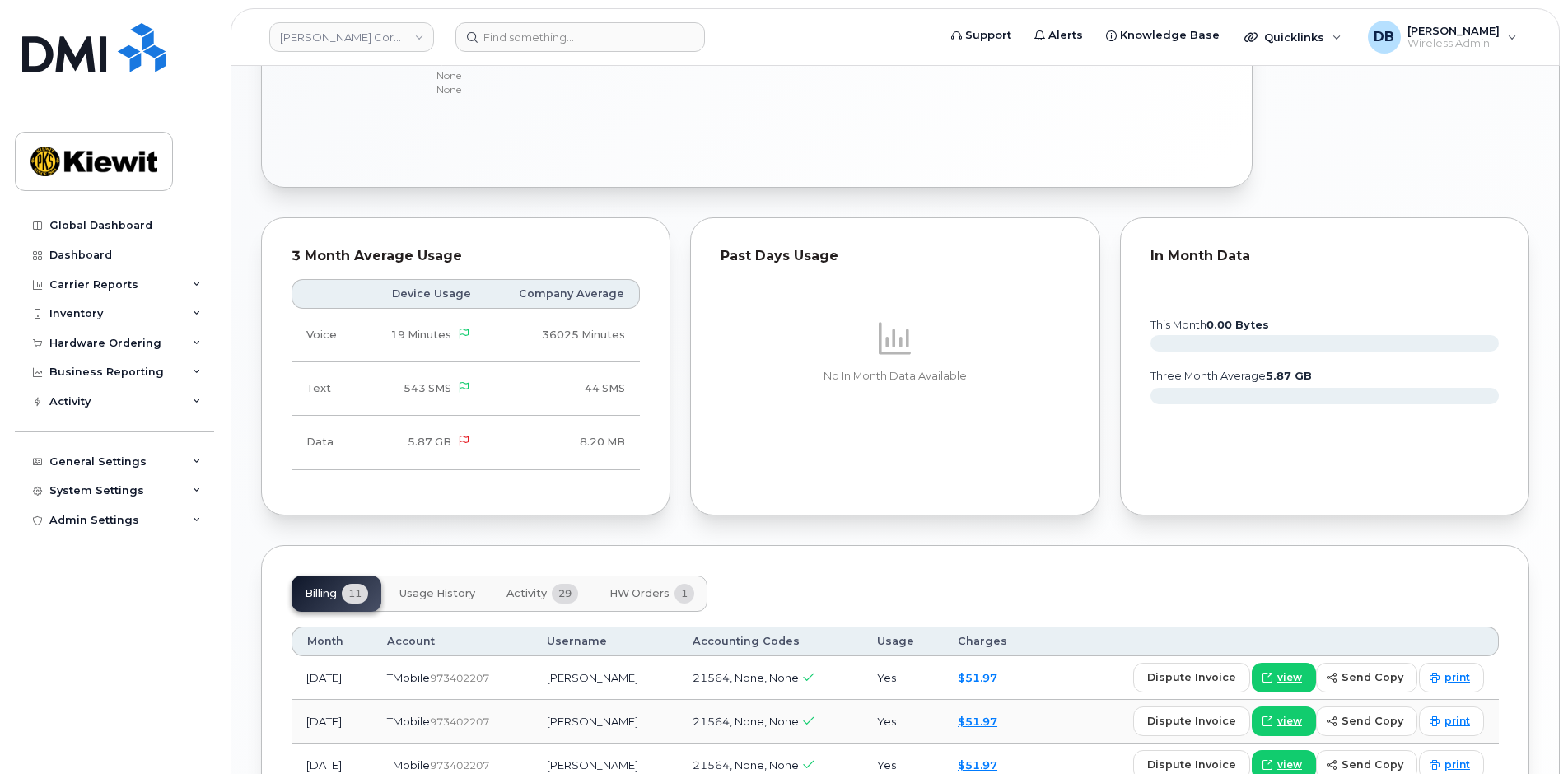
click at [1107, 478] on div "Past Days Usage No In Month Data Available" at bounding box center [894, 366] width 429 height 318
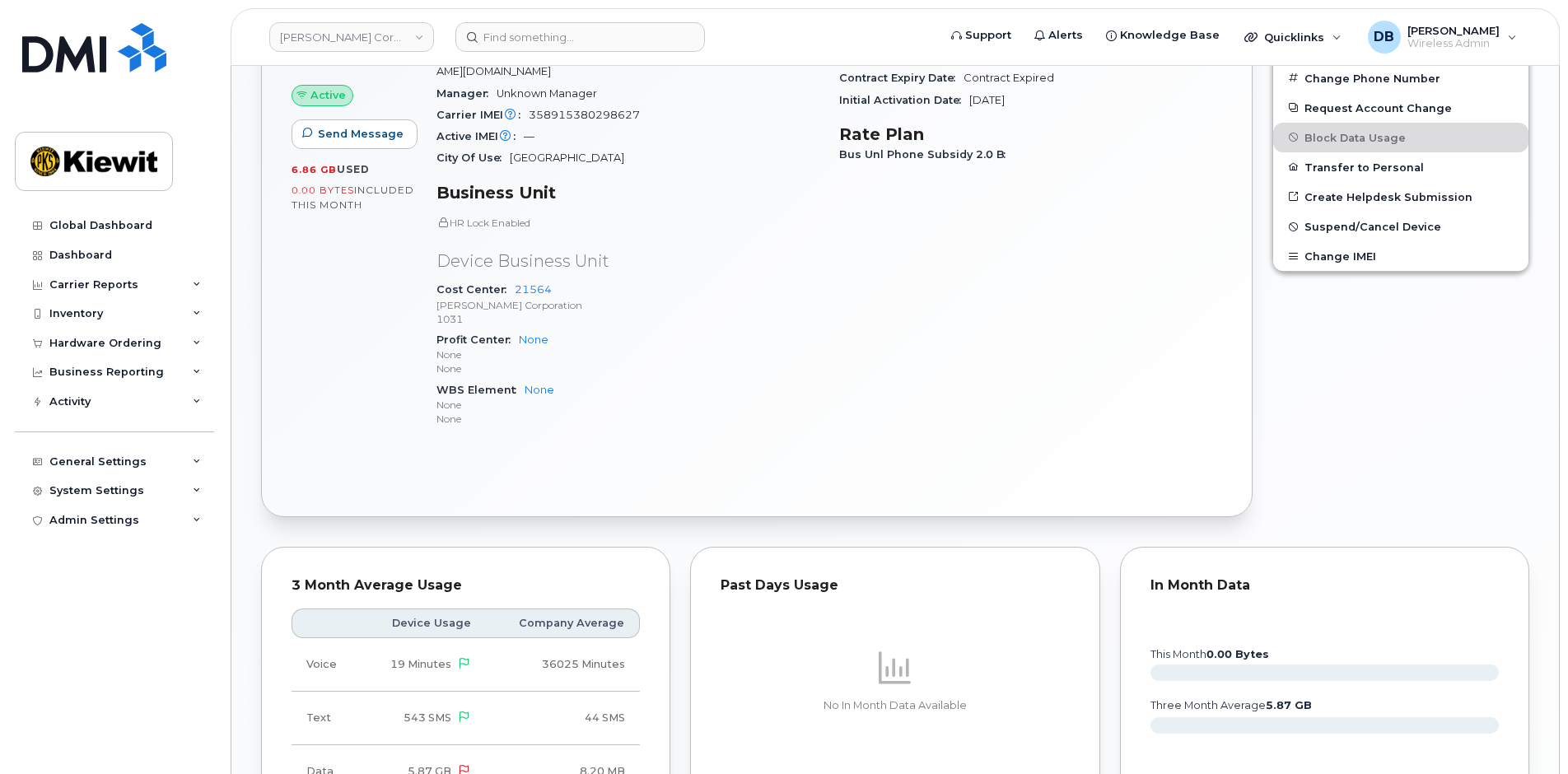
scroll to position [411, 0]
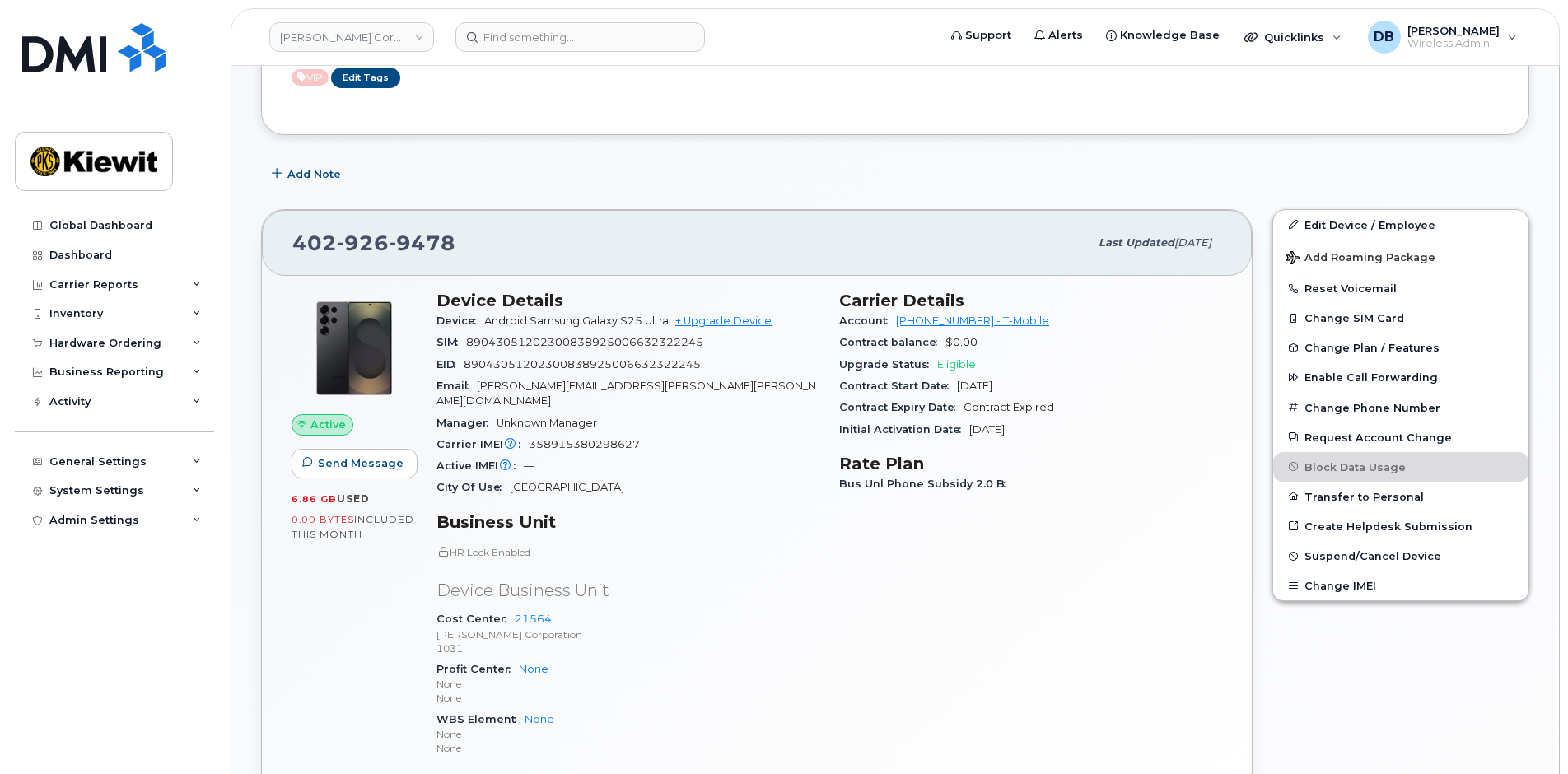
click at [715, 160] on div "Add Note" at bounding box center [895, 175] width 1268 height 30
click at [773, 162] on div "Add Note" at bounding box center [895, 175] width 1268 height 30
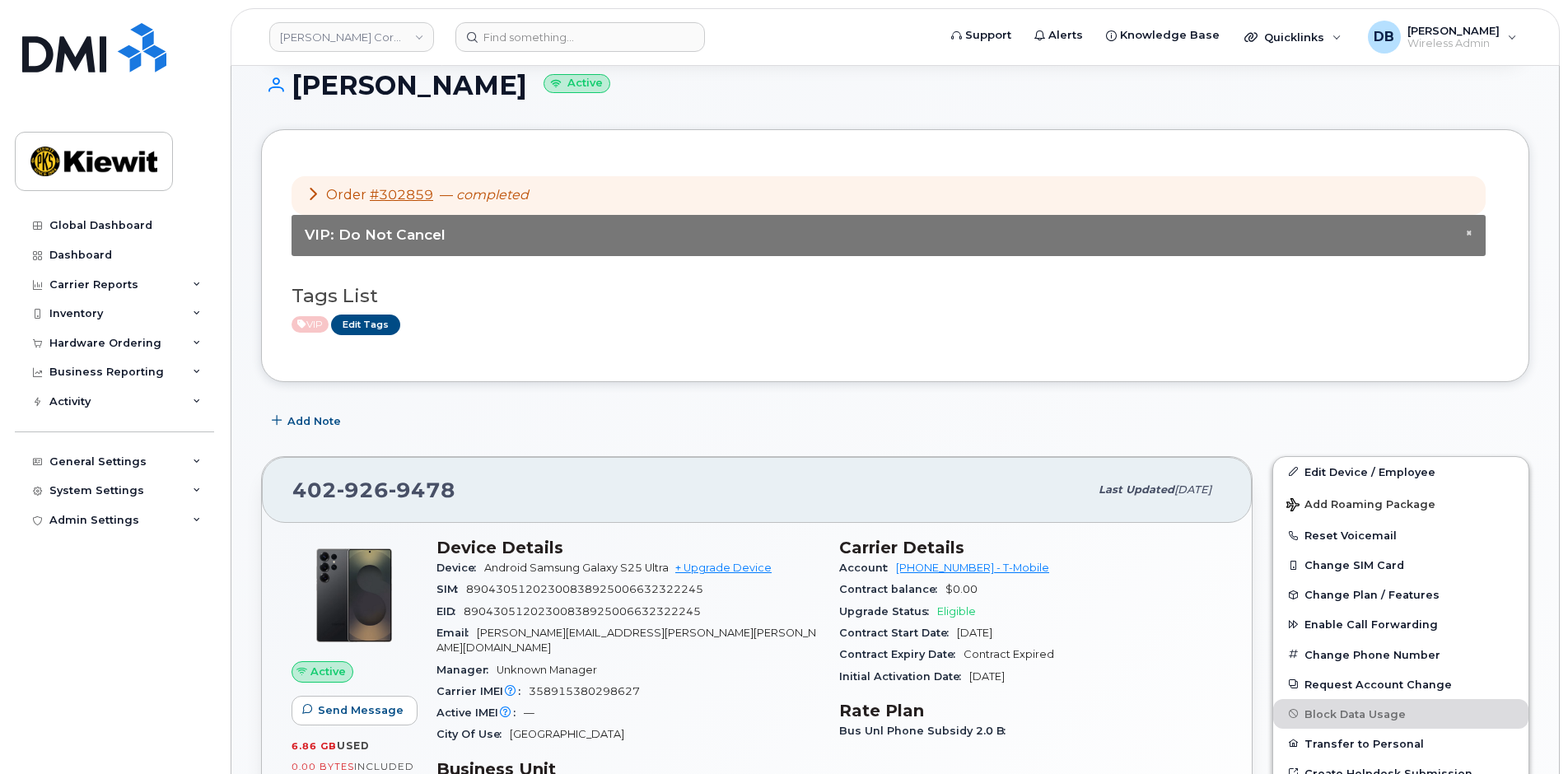
scroll to position [0, 0]
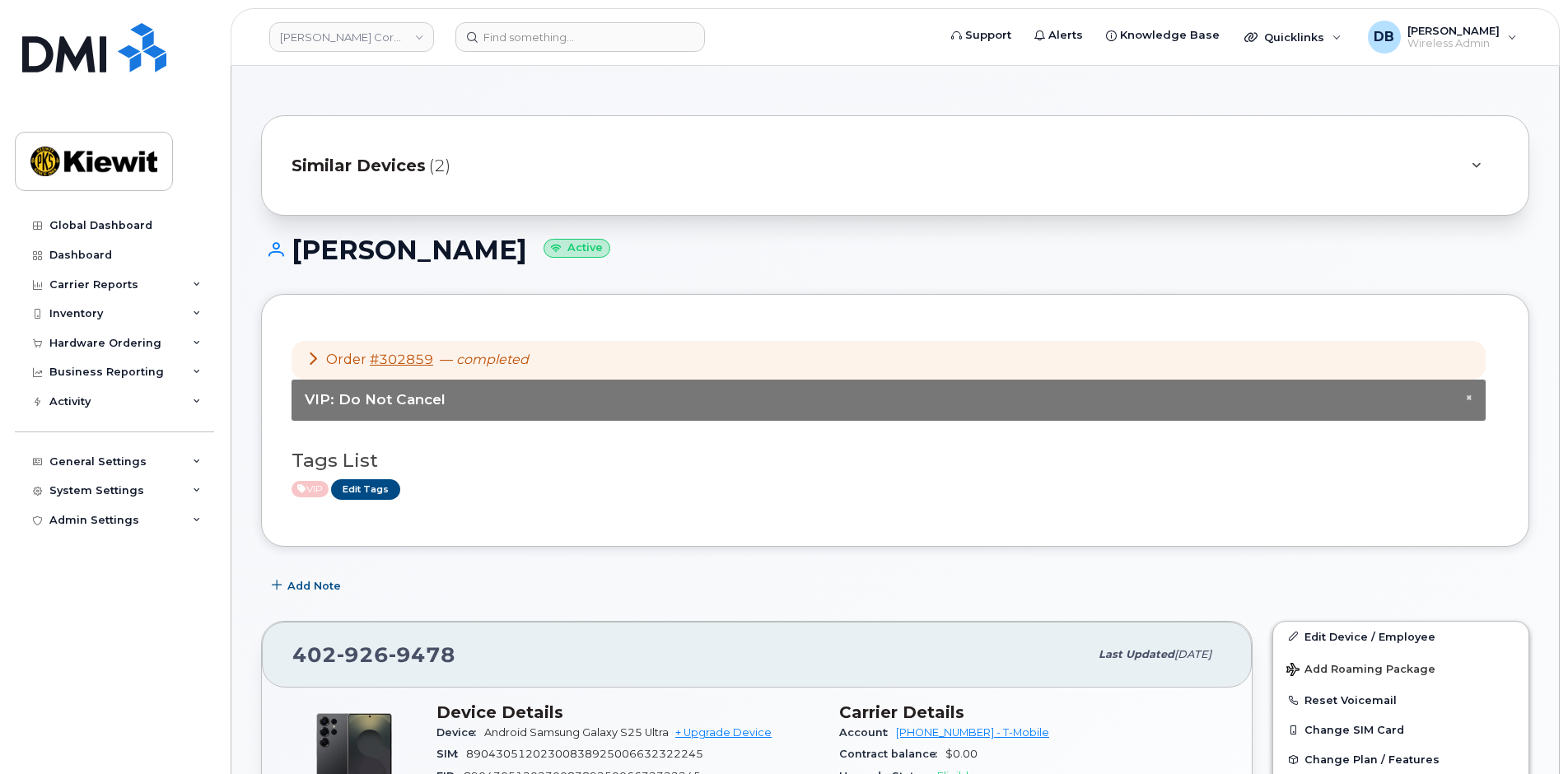
click at [735, 251] on h1 "Brett Bock Active" at bounding box center [895, 250] width 1268 height 29
click at [756, 259] on h1 "Brett Bock Active" at bounding box center [895, 250] width 1268 height 29
click at [819, 260] on h1 "Brett Bock Active" at bounding box center [895, 250] width 1268 height 29
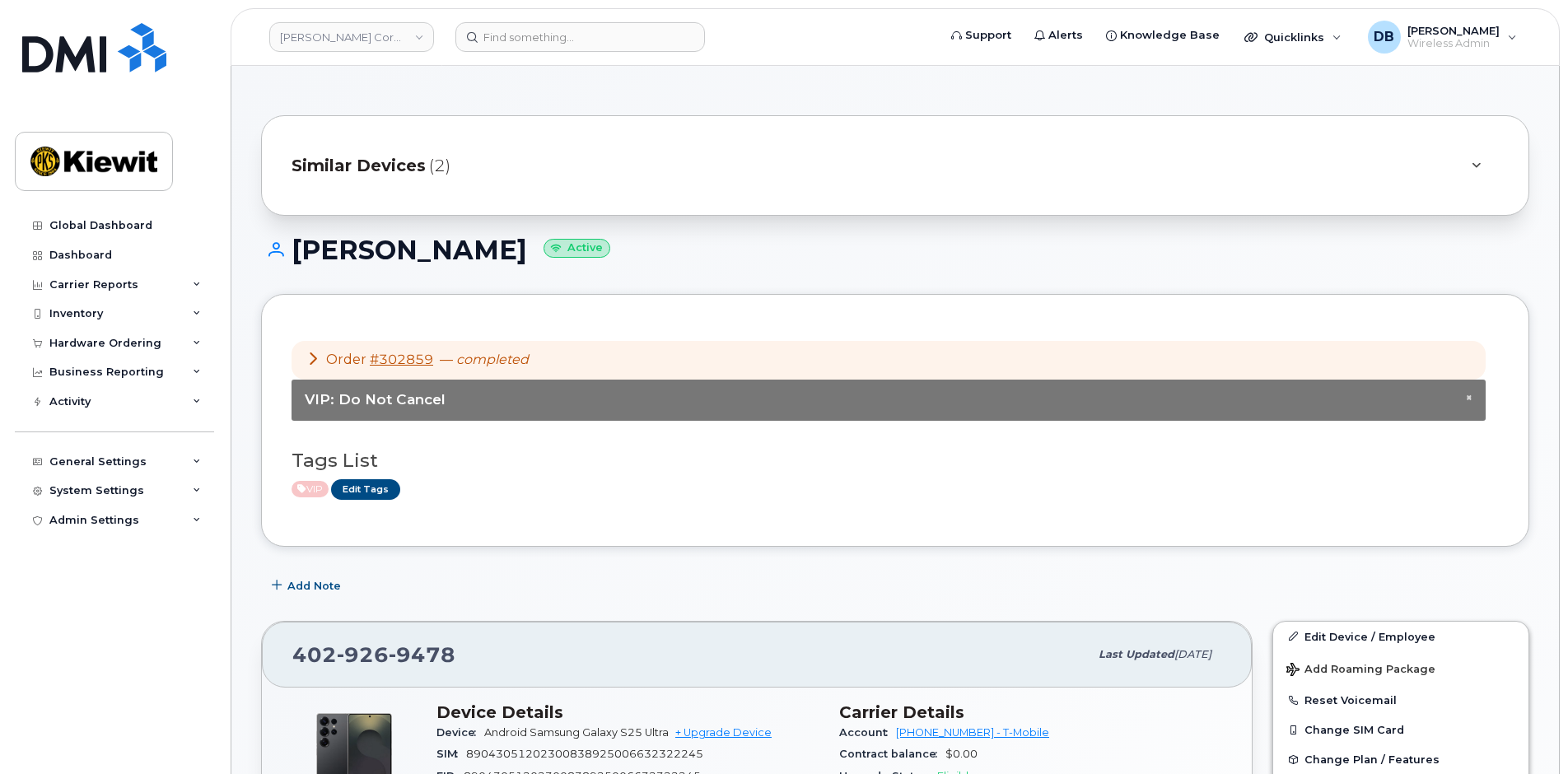
click at [599, 249] on h1 "Brett Bock Active" at bounding box center [895, 250] width 1268 height 29
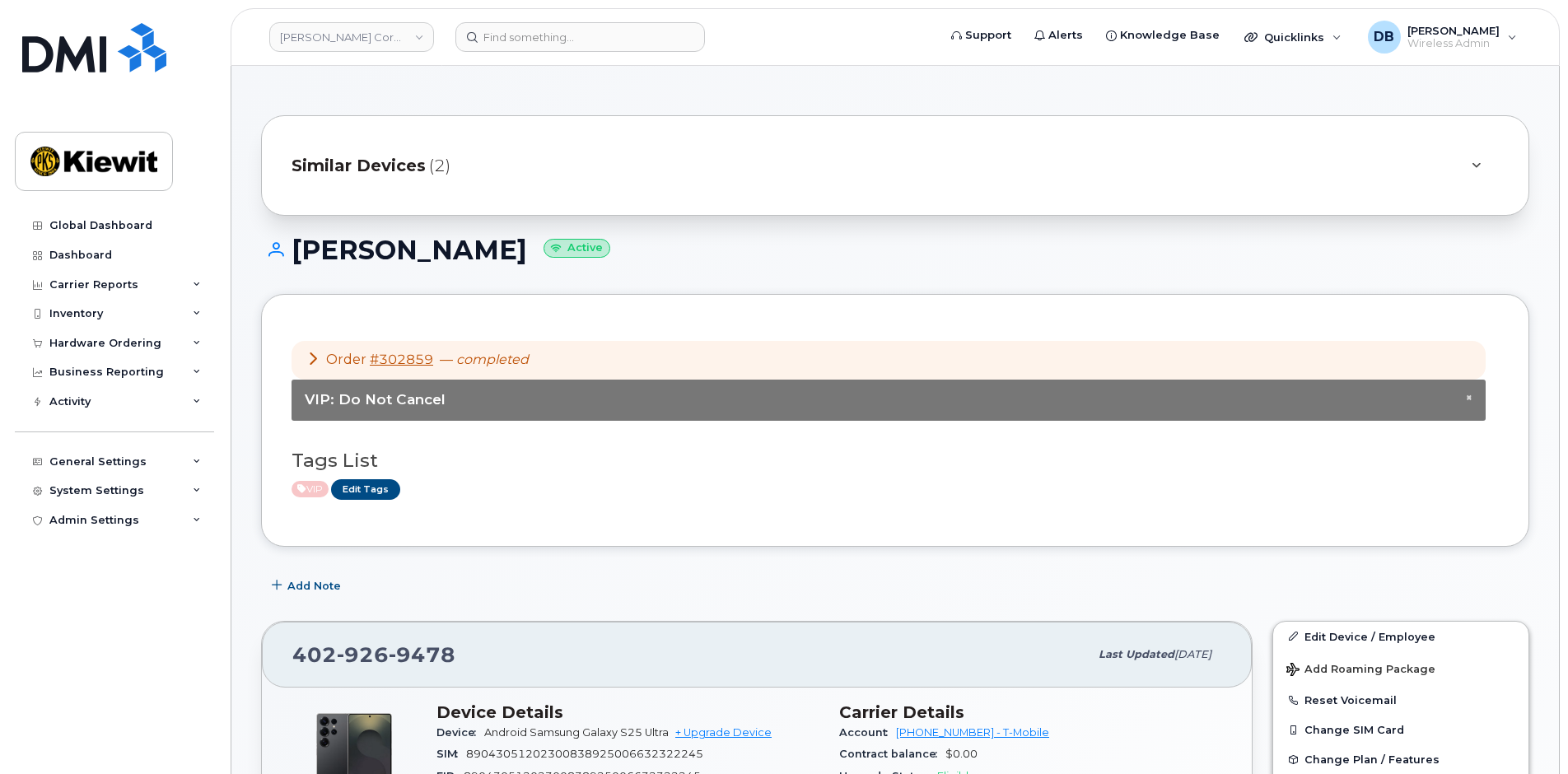
click at [656, 251] on h1 "Brett Bock Active" at bounding box center [895, 250] width 1268 height 29
drag, startPoint x: 1128, startPoint y: 247, endPoint x: 1144, endPoint y: 247, distance: 16.0
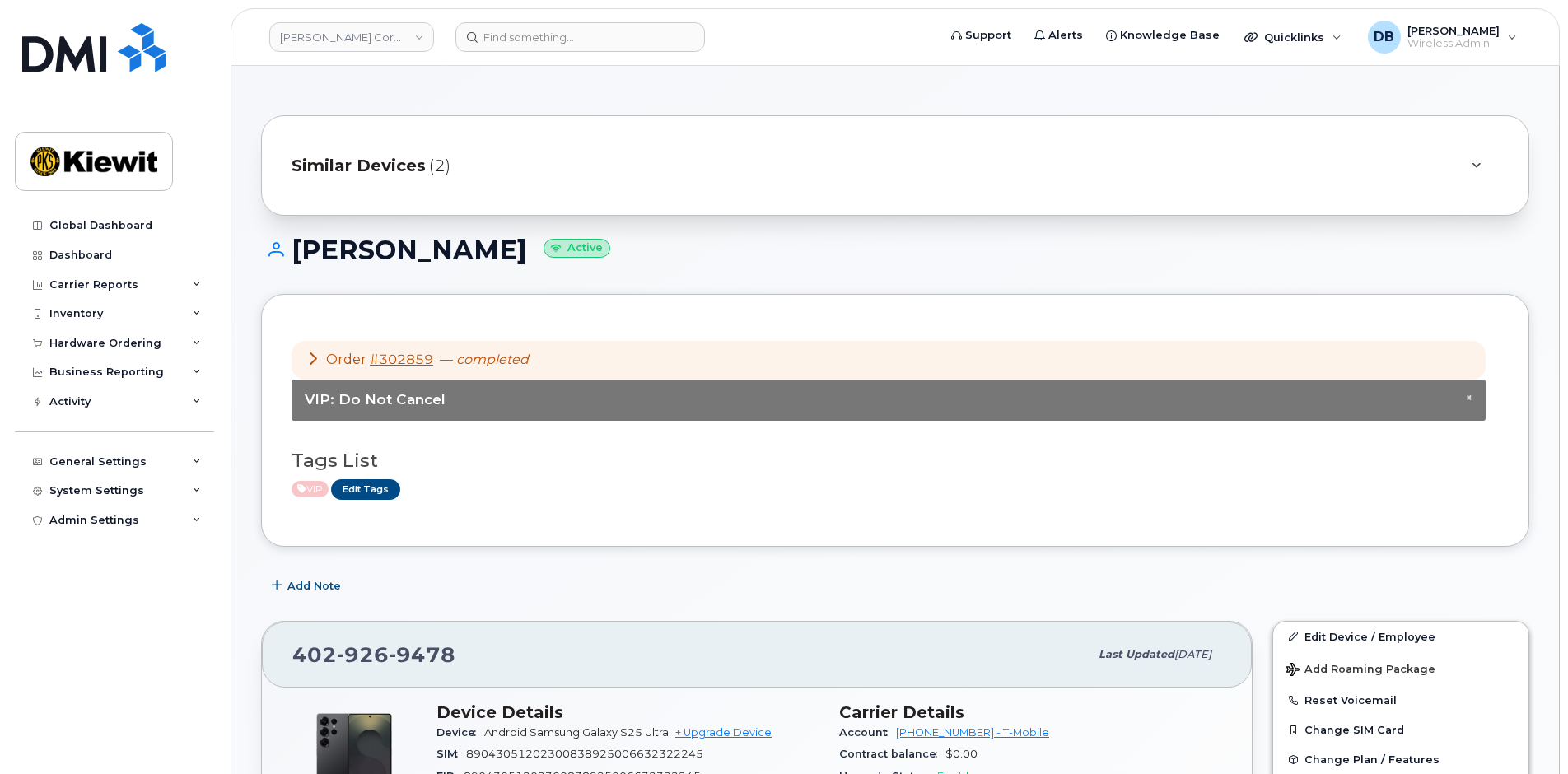
click at [1128, 247] on h1 "Brett Bock Active" at bounding box center [895, 250] width 1268 height 29
click at [736, 260] on h1 "Brett Bock Active" at bounding box center [895, 250] width 1268 height 29
click at [798, 271] on div "Brett Bock Active" at bounding box center [895, 265] width 1268 height 59
click at [777, 272] on div "Brett Bock Active" at bounding box center [895, 265] width 1268 height 59
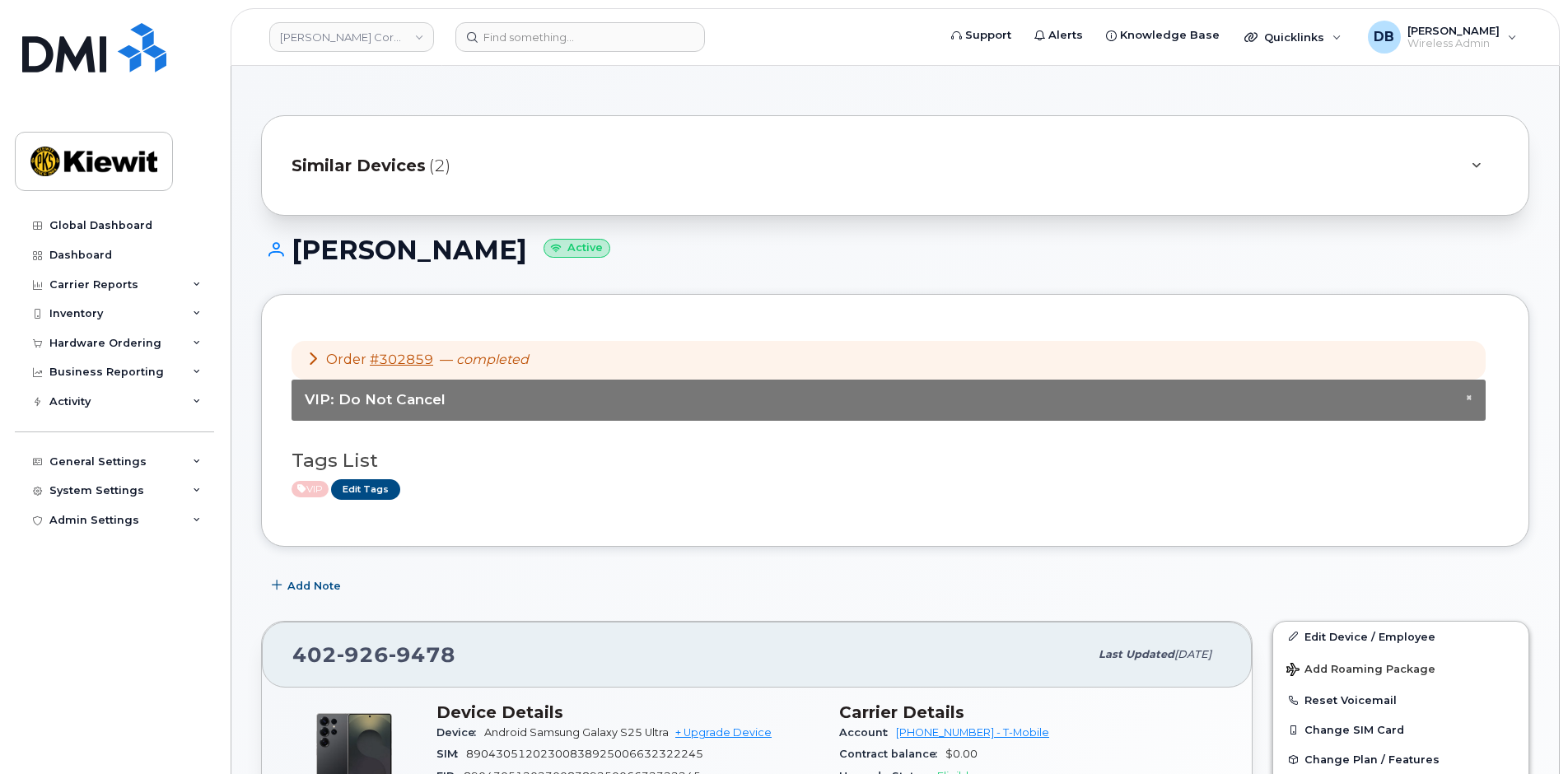
click at [741, 250] on h1 "Brett Bock Active" at bounding box center [895, 250] width 1268 height 29
